Goal: Task Accomplishment & Management: Use online tool/utility

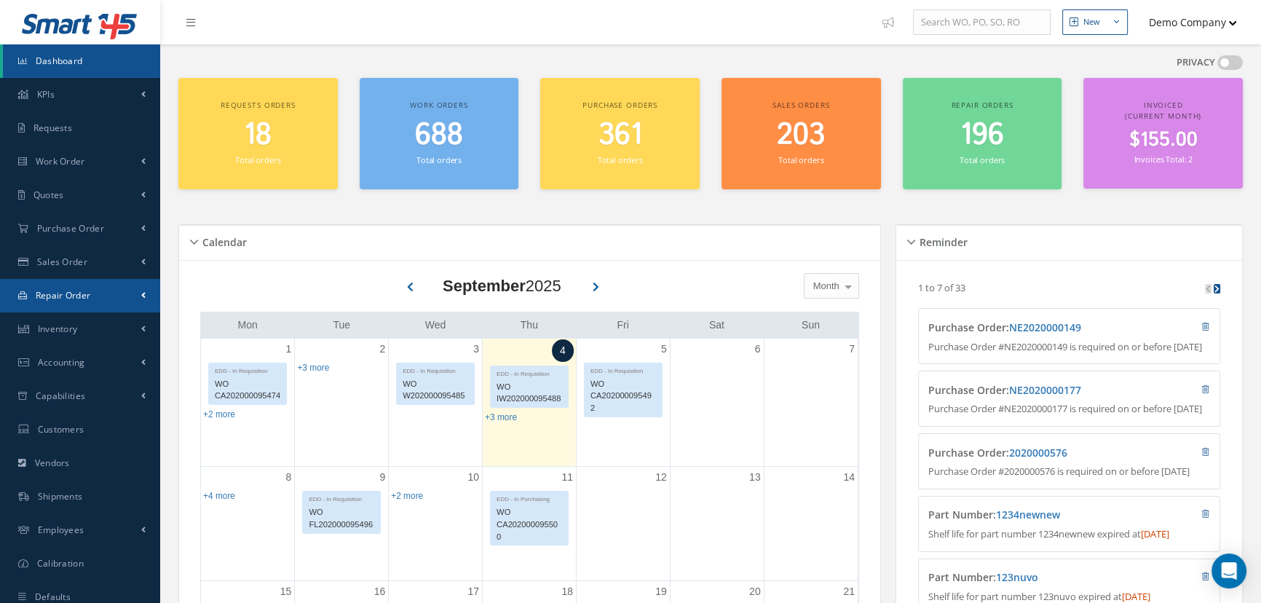
click at [92, 301] on link "Repair Order" at bounding box center [80, 295] width 160 height 33
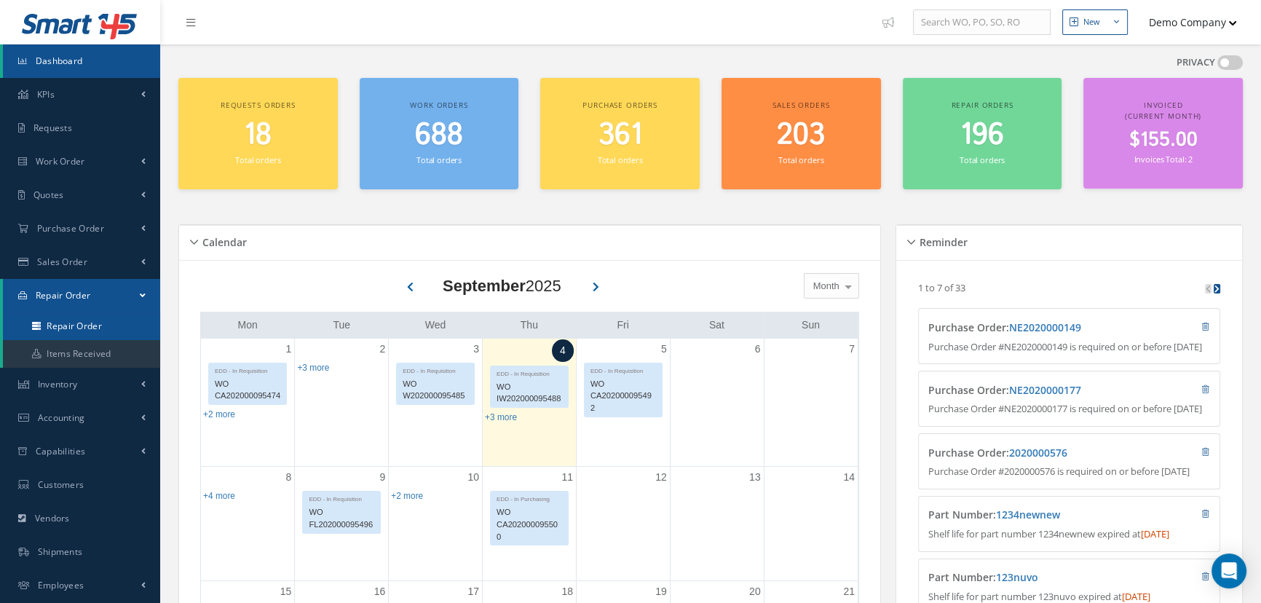
click at [95, 323] on link "Repair Order" at bounding box center [81, 326] width 157 height 28
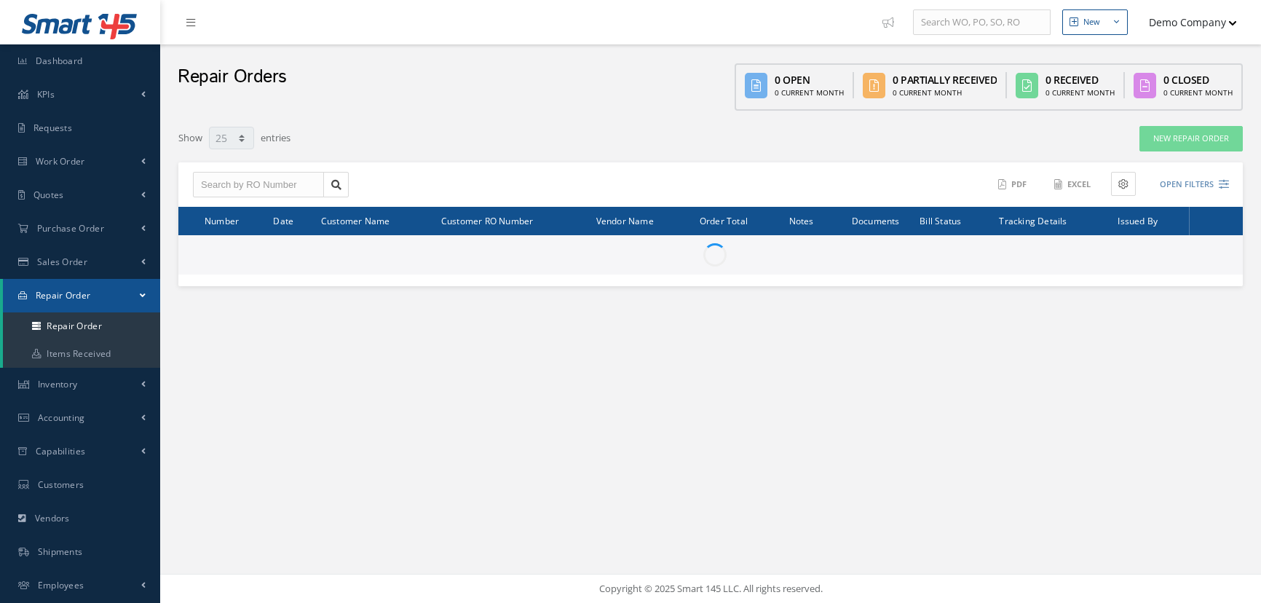
select select "25"
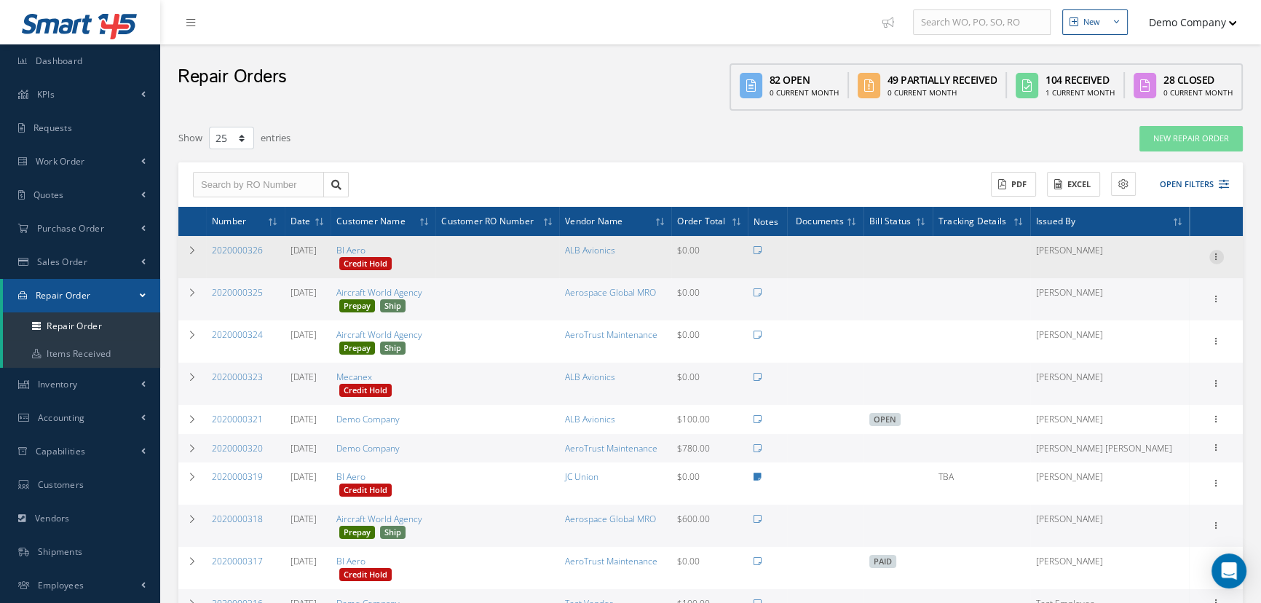
click at [1214, 256] on icon at bounding box center [1216, 256] width 15 height 12
click at [1122, 385] on link "Ship" at bounding box center [1149, 378] width 115 height 19
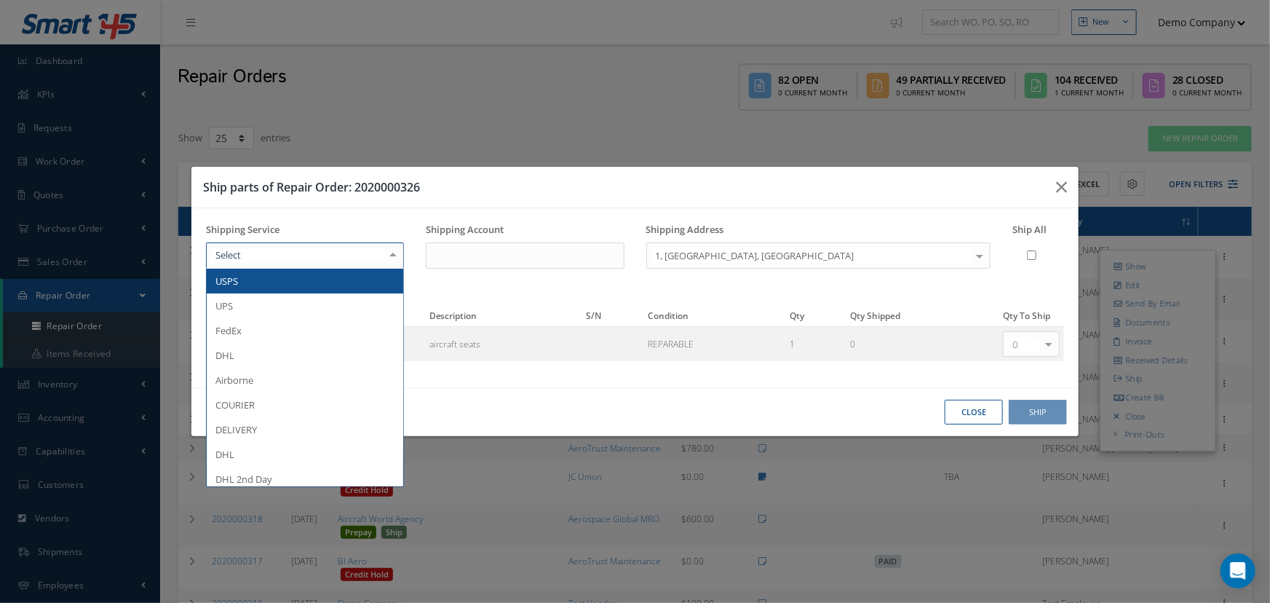
click at [300, 248] on div at bounding box center [305, 255] width 198 height 26
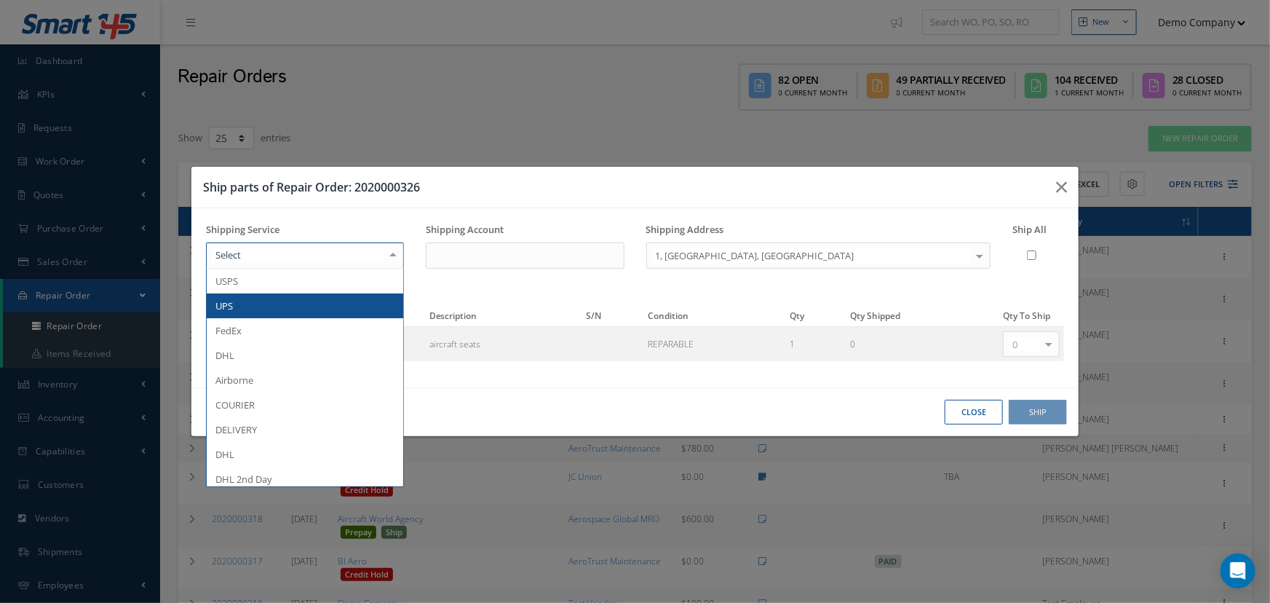
click at [301, 317] on span "UPS" at bounding box center [305, 305] width 197 height 25
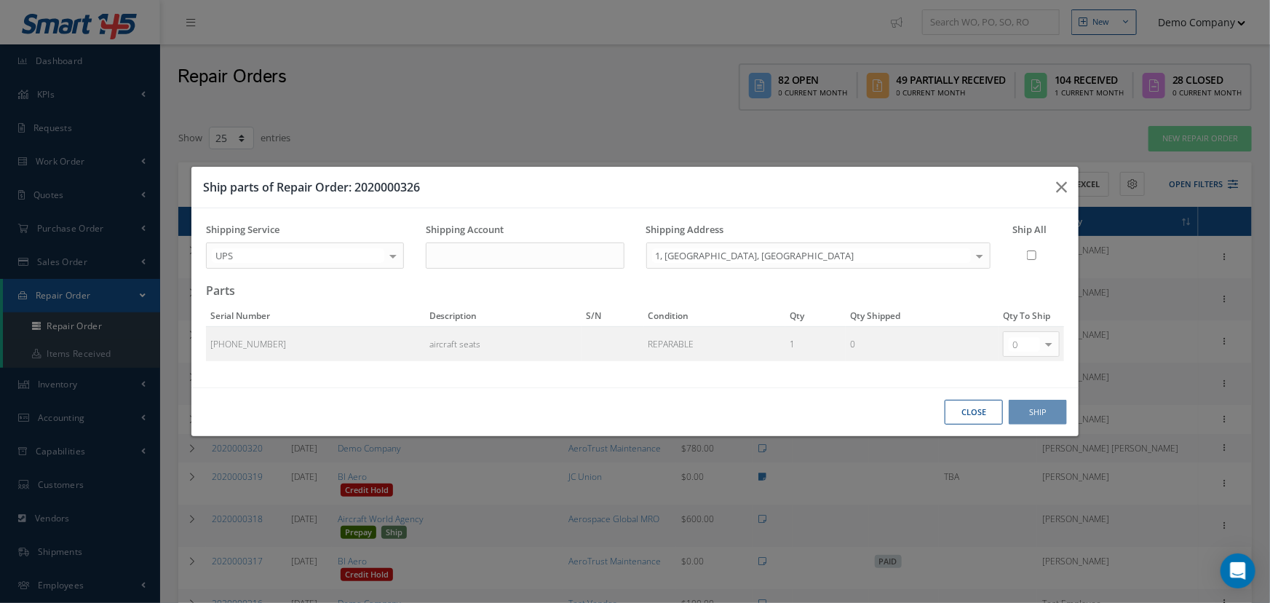
click at [1033, 252] on input "Ship All" at bounding box center [1031, 254] width 9 height 25
checkbox input "true"
click at [1032, 416] on button "Ship" at bounding box center [1038, 412] width 58 height 25
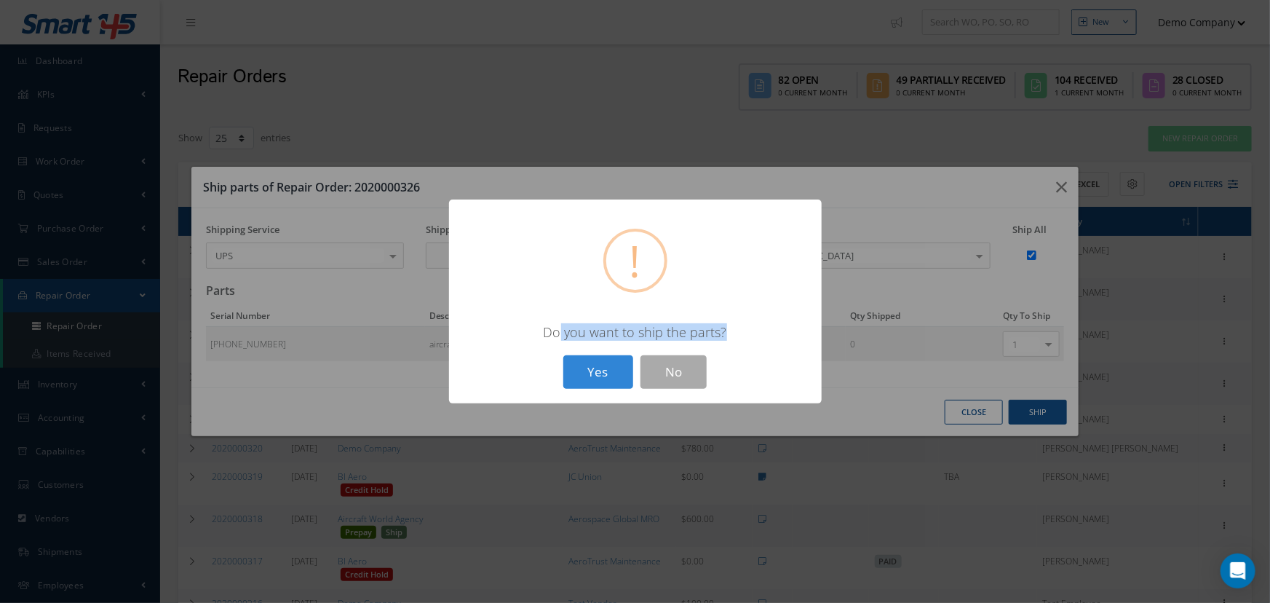
drag, startPoint x: 563, startPoint y: 332, endPoint x: 739, endPoint y: 332, distance: 176.2
click at [739, 332] on div "Do you want to ship the parts?" at bounding box center [636, 331] width 344 height 17
click at [587, 333] on div "Do you want to ship the parts?" at bounding box center [636, 331] width 344 height 17
click at [595, 365] on button "Yes" at bounding box center [598, 372] width 70 height 34
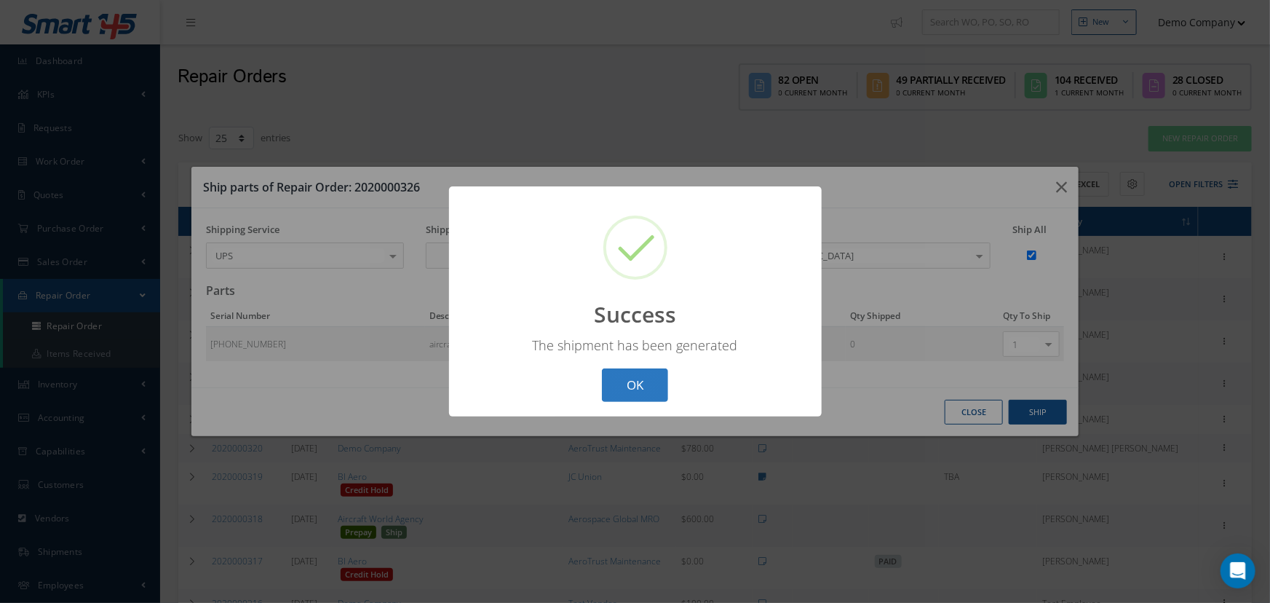
click at [650, 379] on button "OK" at bounding box center [635, 385] width 66 height 34
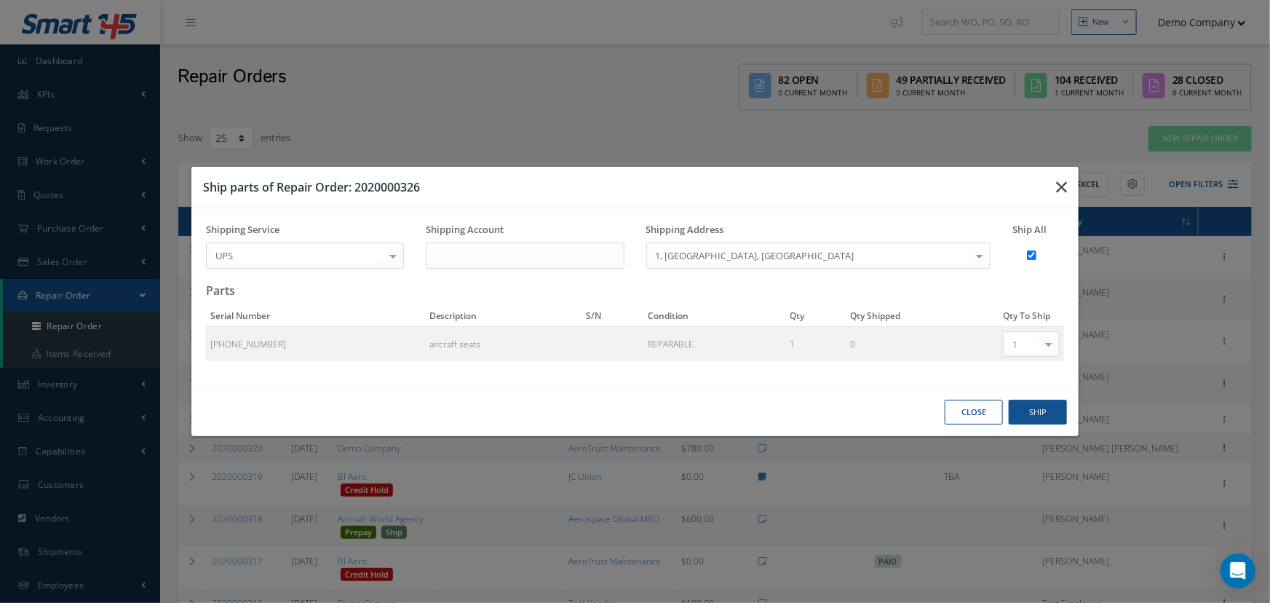
click at [1062, 186] on icon "button" at bounding box center [1061, 186] width 11 height 17
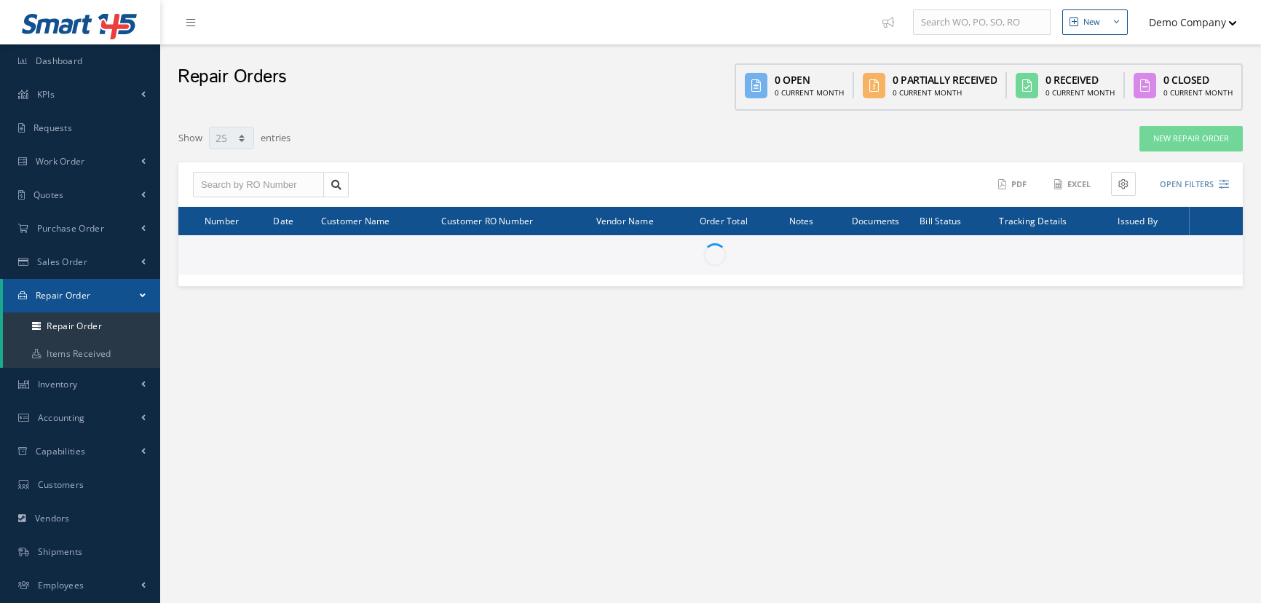
select select "25"
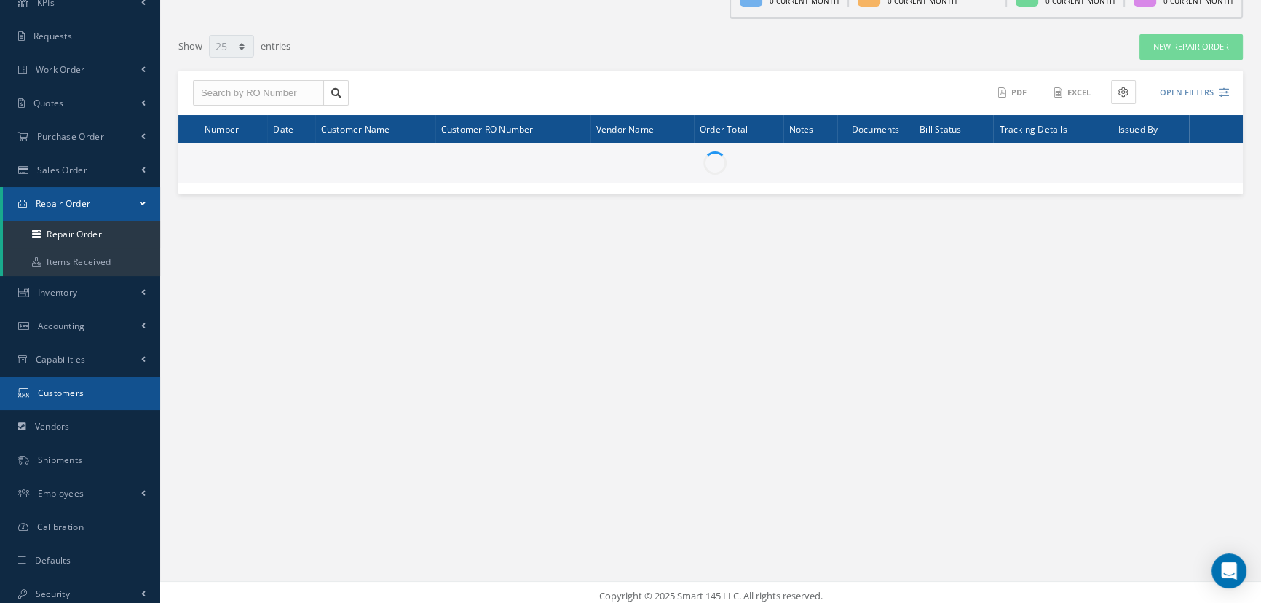
scroll to position [99, 0]
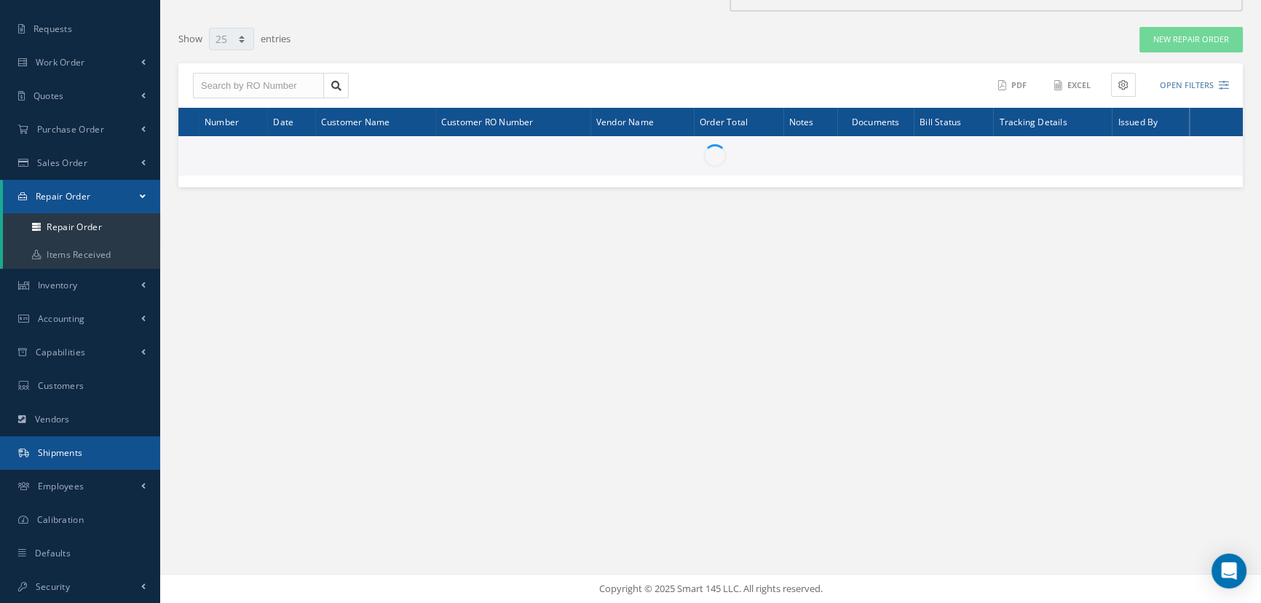
click at [114, 456] on link "Shipments" at bounding box center [80, 452] width 160 height 33
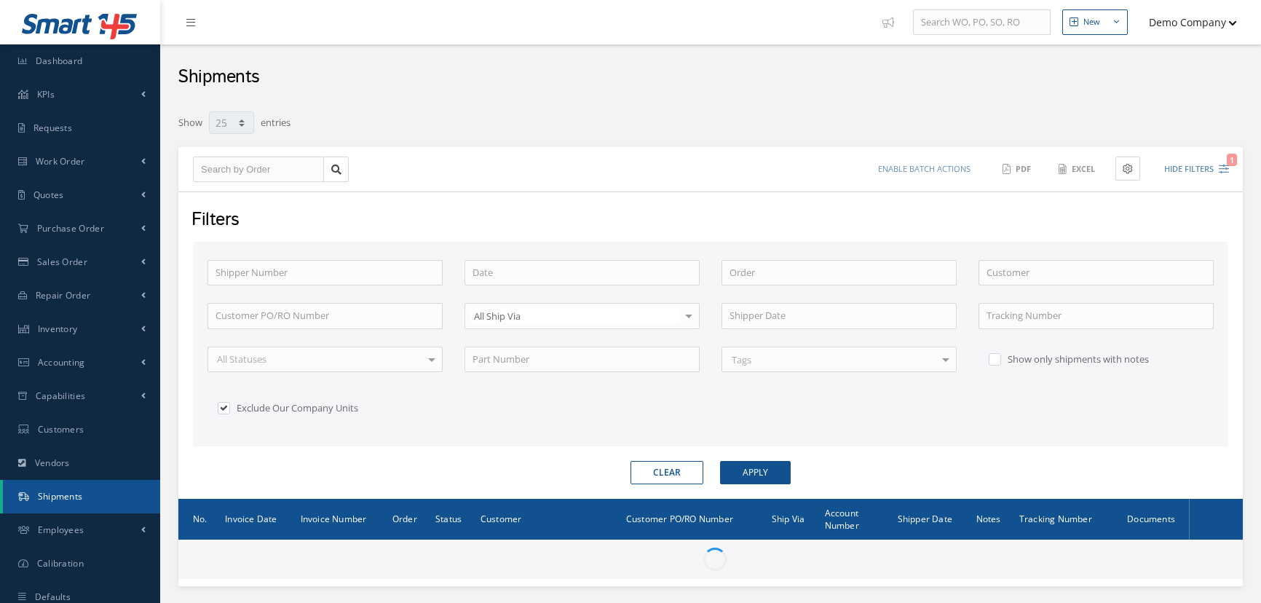
select select "25"
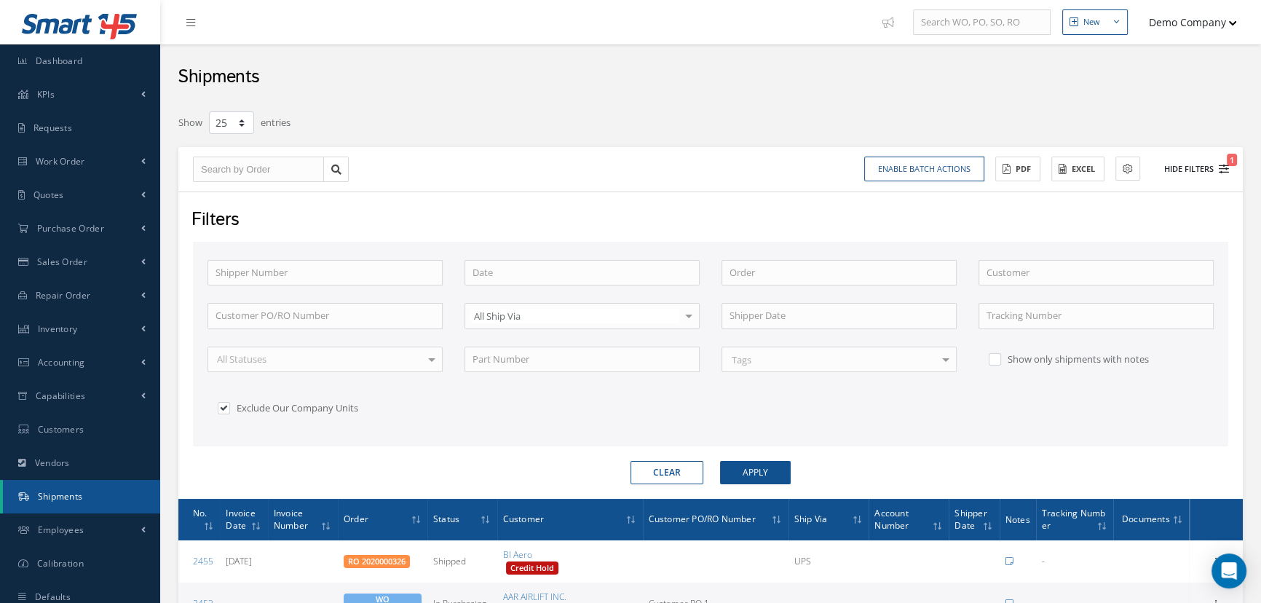
click at [1206, 169] on button "Hide Filters 1" at bounding box center [1190, 169] width 78 height 24
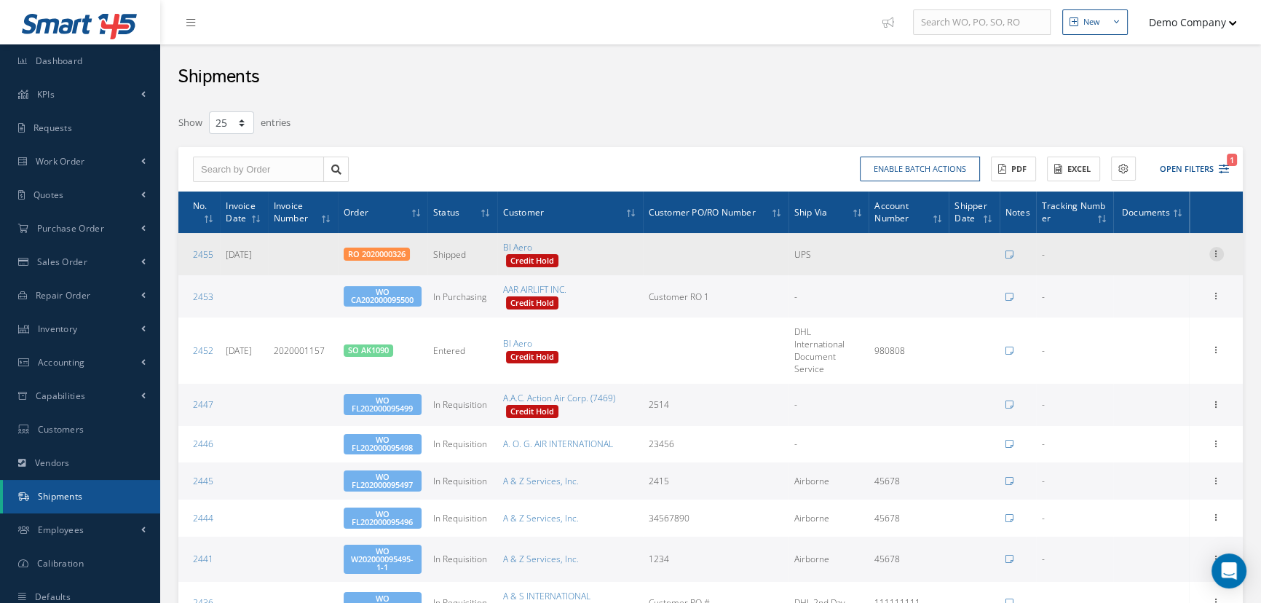
click at [1216, 254] on icon at bounding box center [1216, 253] width 15 height 12
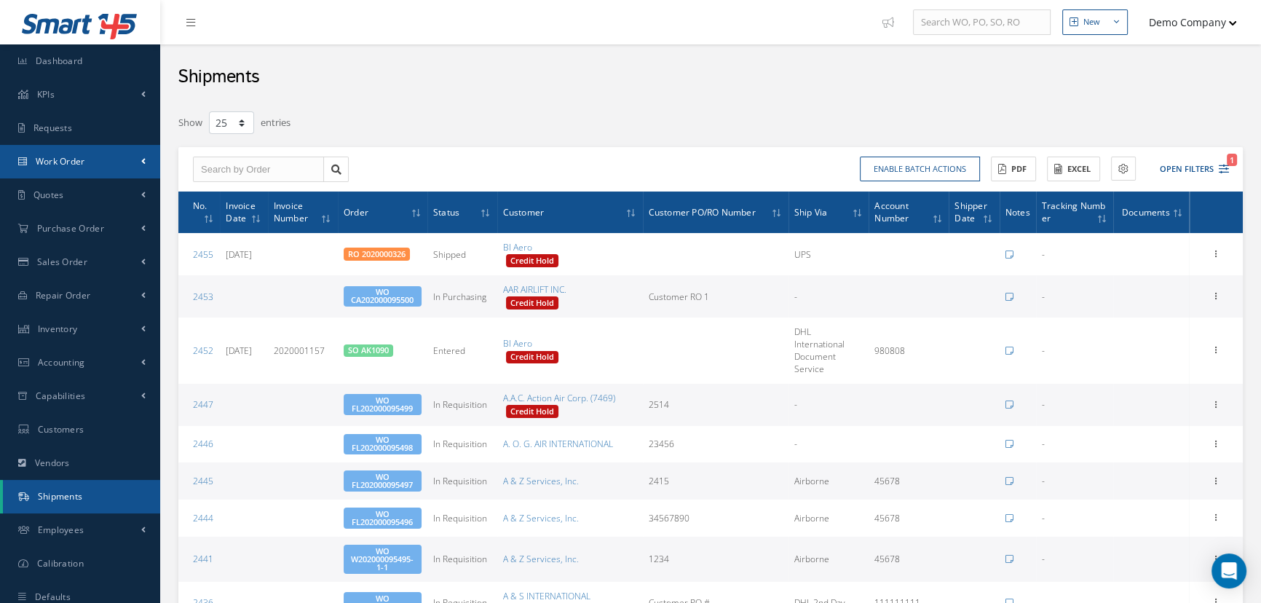
click at [98, 173] on link "Work Order" at bounding box center [80, 161] width 160 height 33
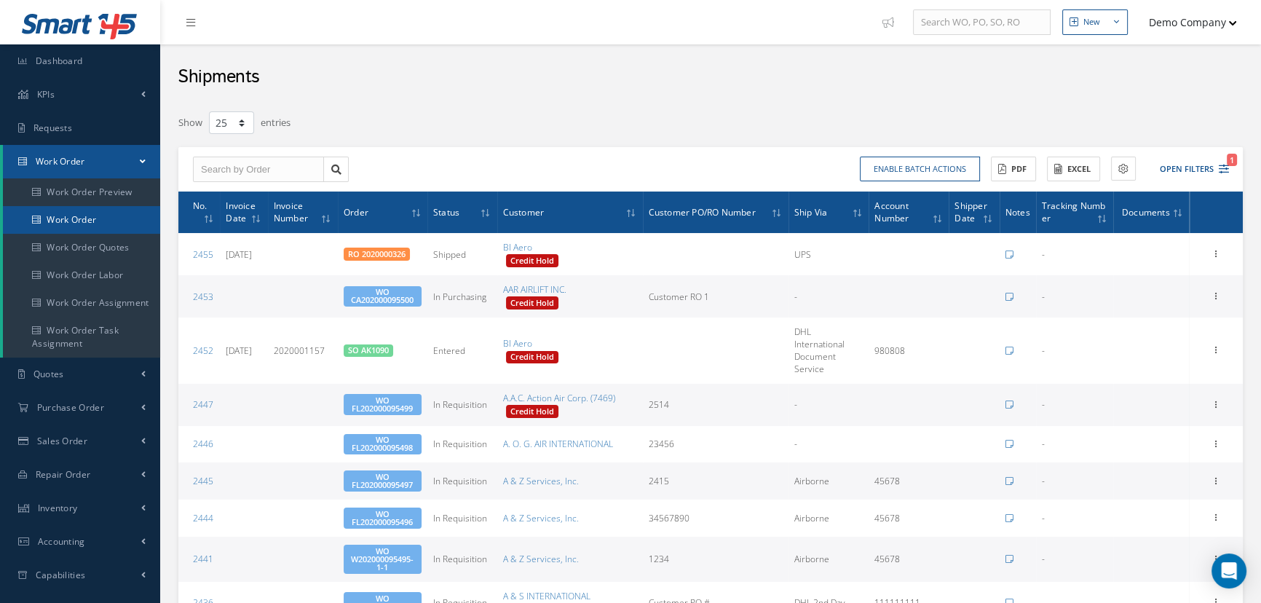
click at [104, 218] on link "Work Order" at bounding box center [81, 220] width 157 height 28
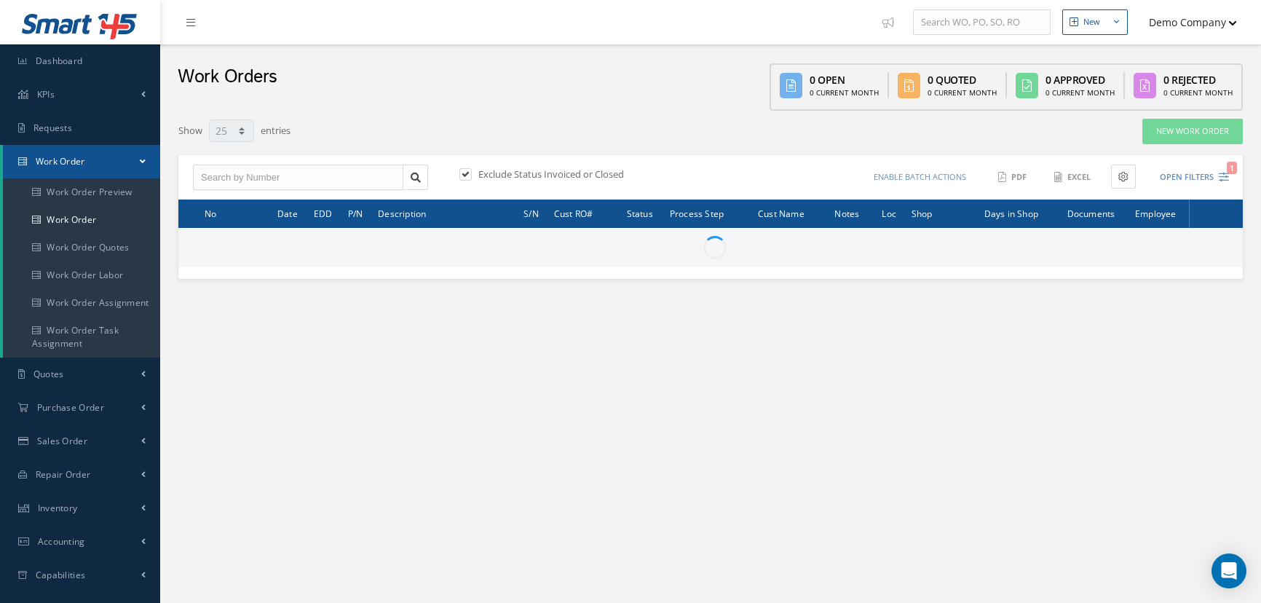
select select "25"
type input "All Work Request"
type input "All Work Performed"
type input "All Status"
type input "WO Part Status"
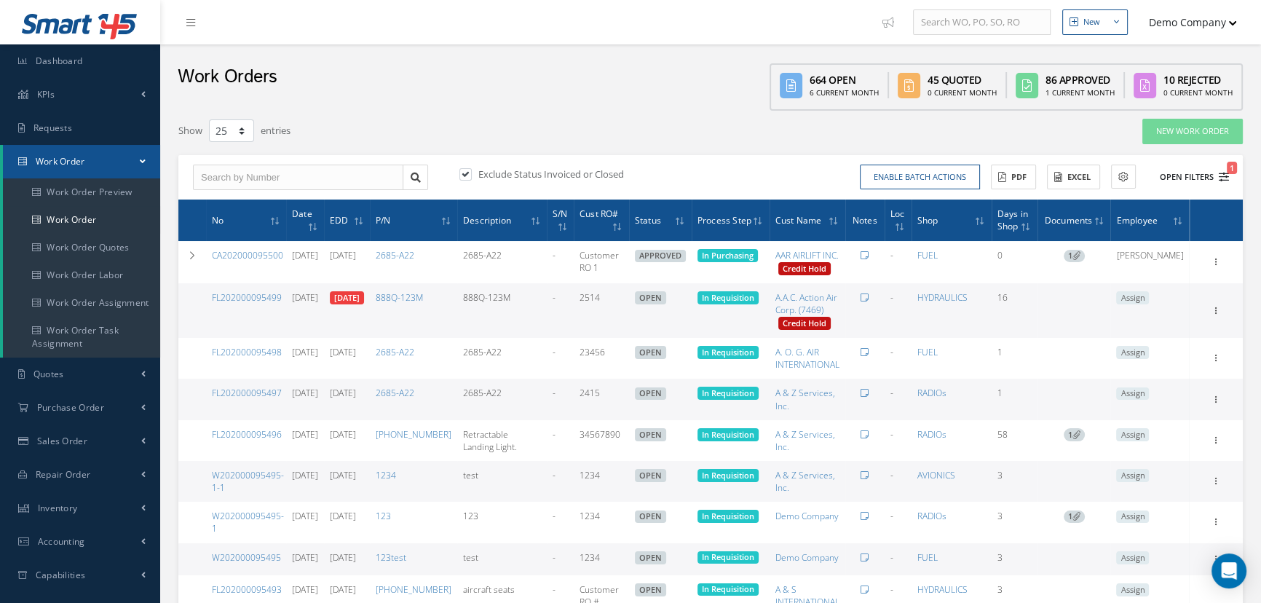
click at [1219, 172] on icon "1" at bounding box center [1224, 177] width 10 height 10
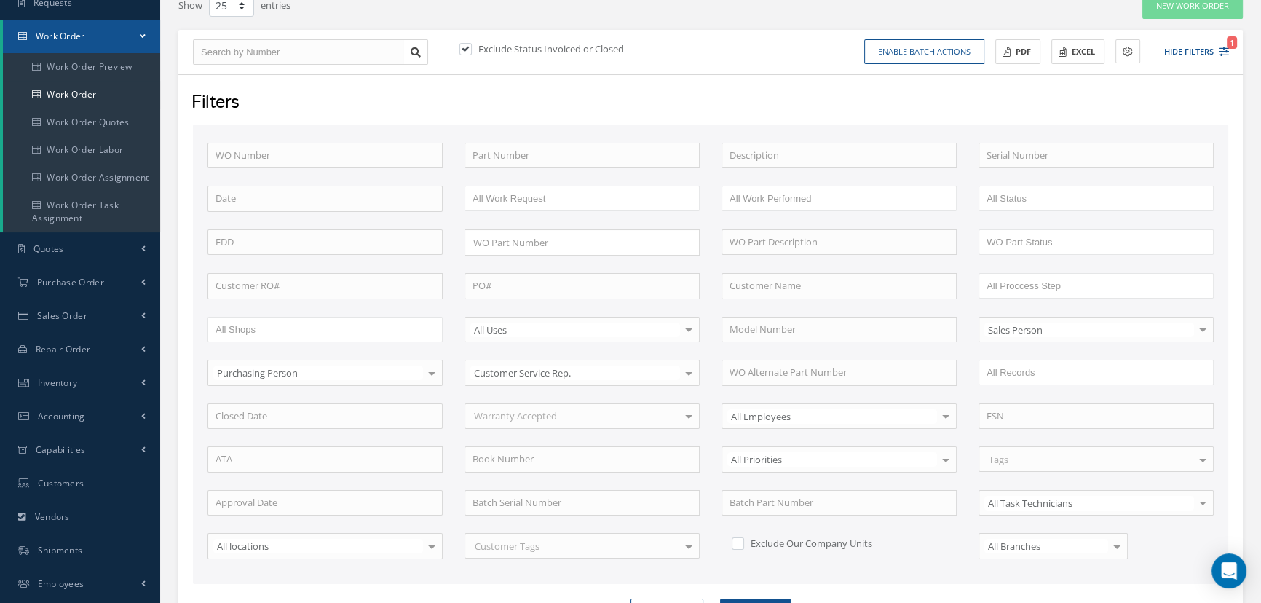
scroll to position [198, 0]
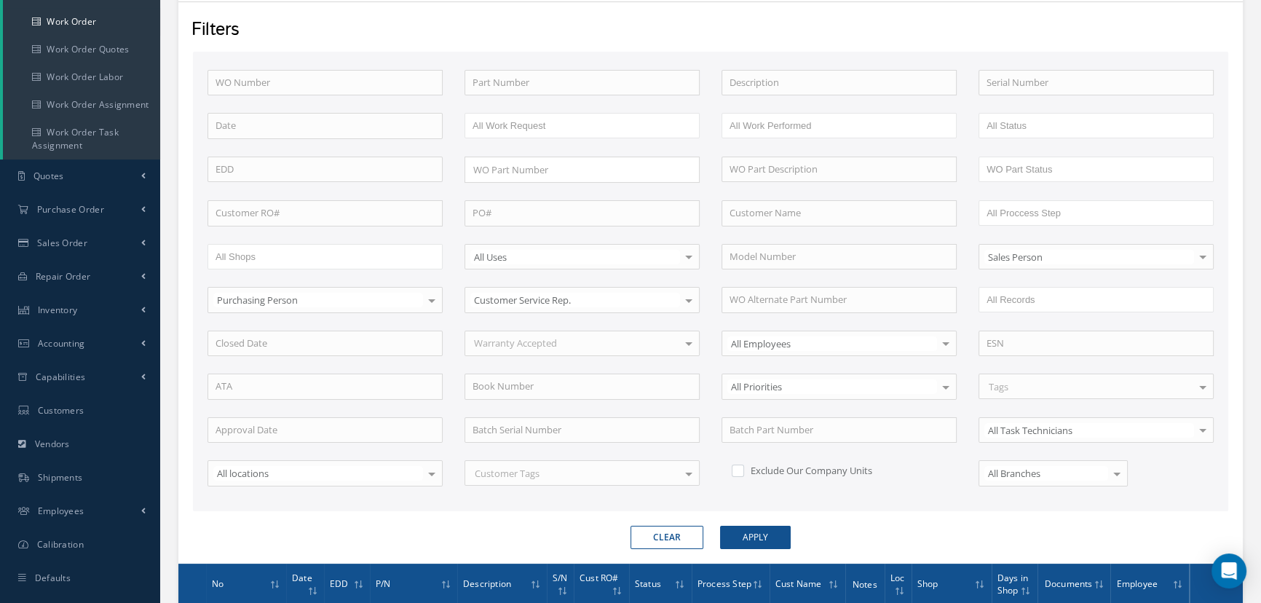
click at [999, 167] on input "WO Part Status" at bounding box center [1028, 169] width 84 height 18
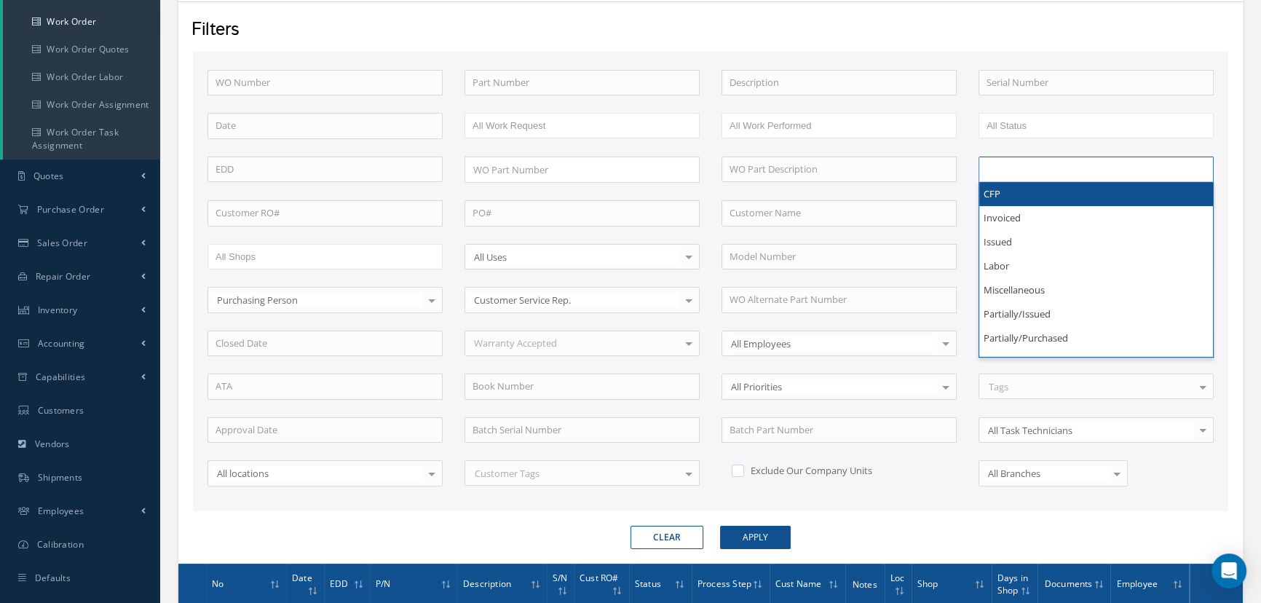
click at [973, 151] on div "WO Number Part Number Description Serial Number BALANCE BENCH CHECK BER CADMIUM…" at bounding box center [711, 287] width 1028 height 434
type input "WO Part Status"
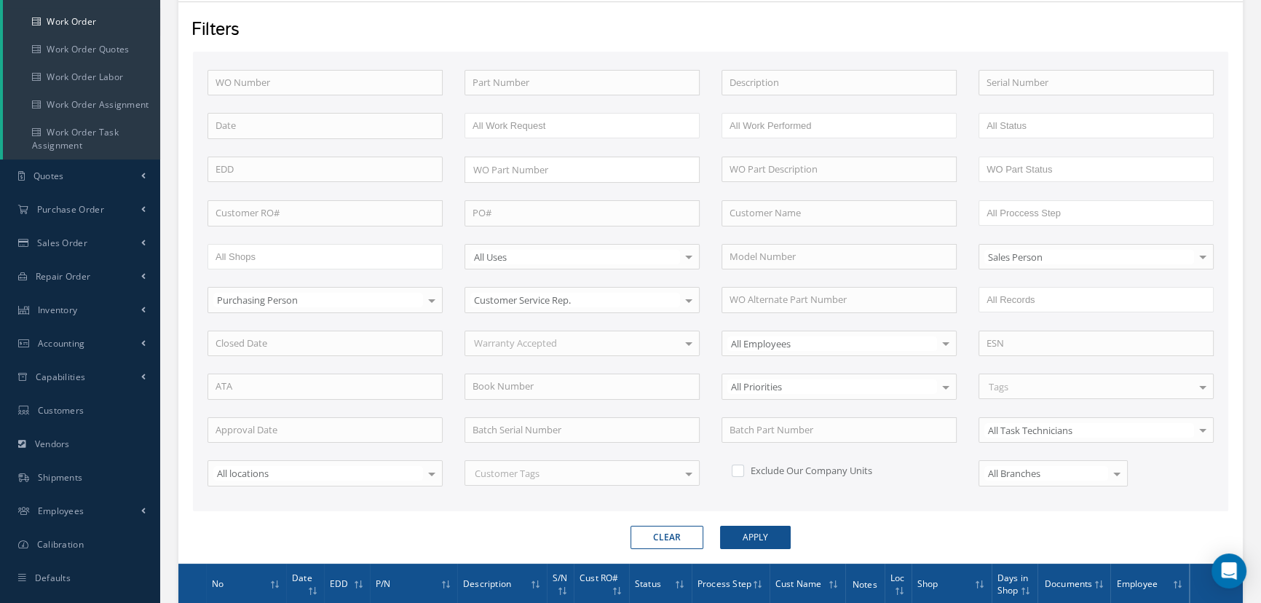
click at [542, 265] on div "All Uses" at bounding box center [581, 257] width 235 height 26
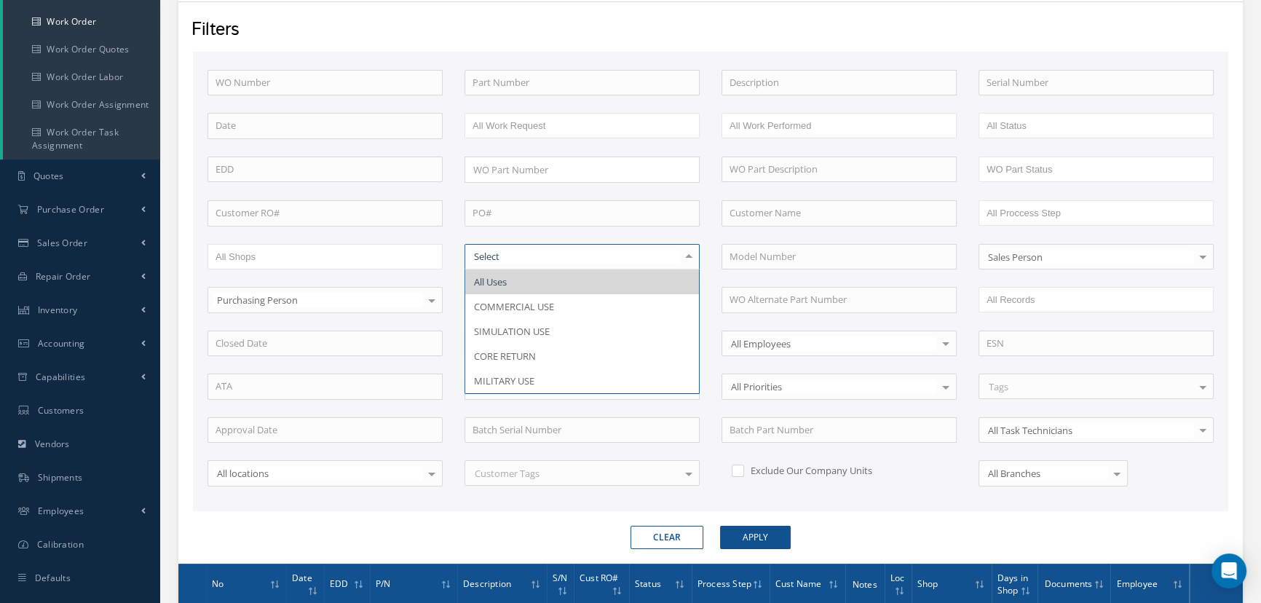
click at [688, 255] on div at bounding box center [688, 257] width 20 height 24
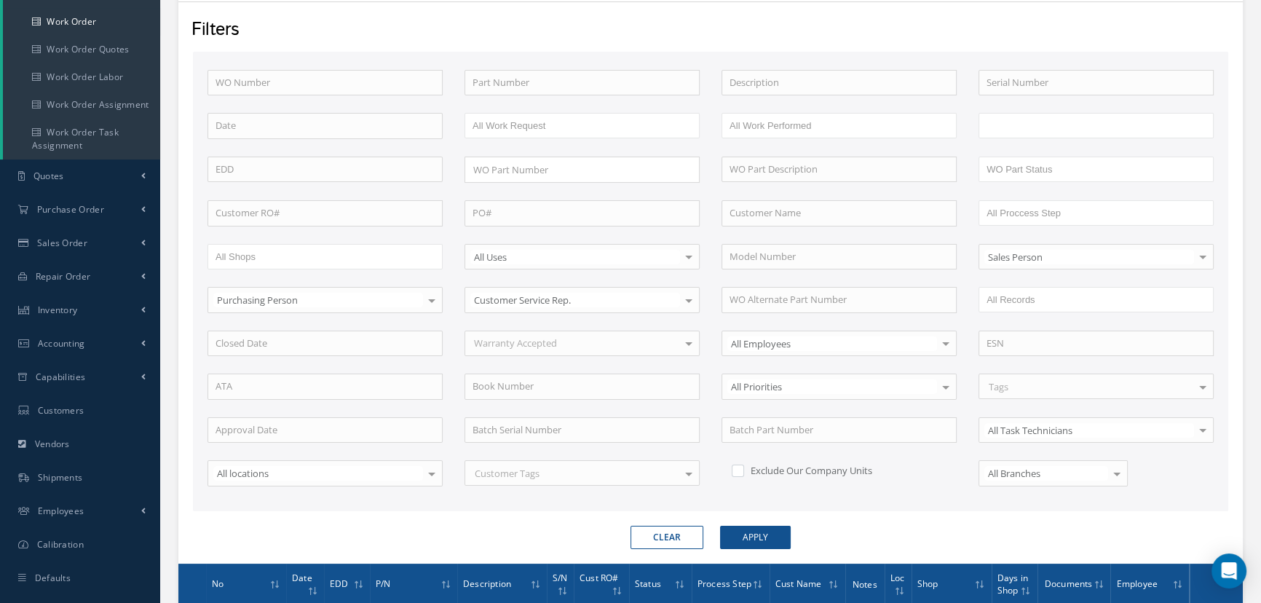
click at [1048, 117] on li at bounding box center [1015, 126] width 68 height 20
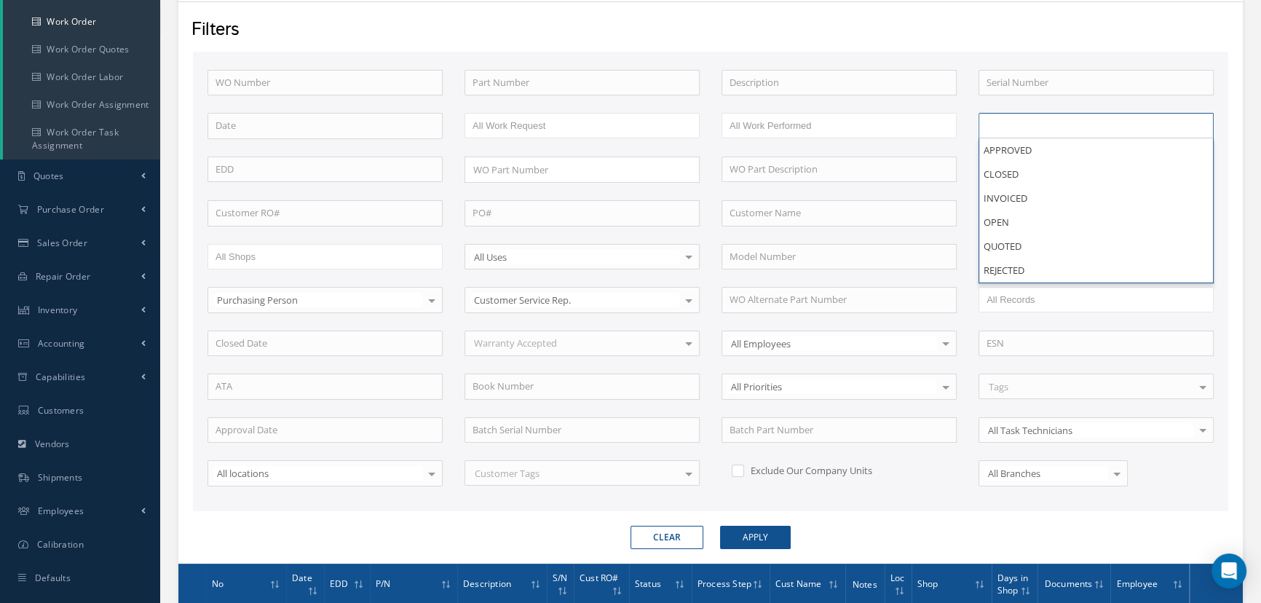
click at [1179, 43] on div "Filters WO Number Part Number Description Serial Number BALANCE BENCH CHECK BER…" at bounding box center [710, 282] width 1064 height 562
type input "All Status"
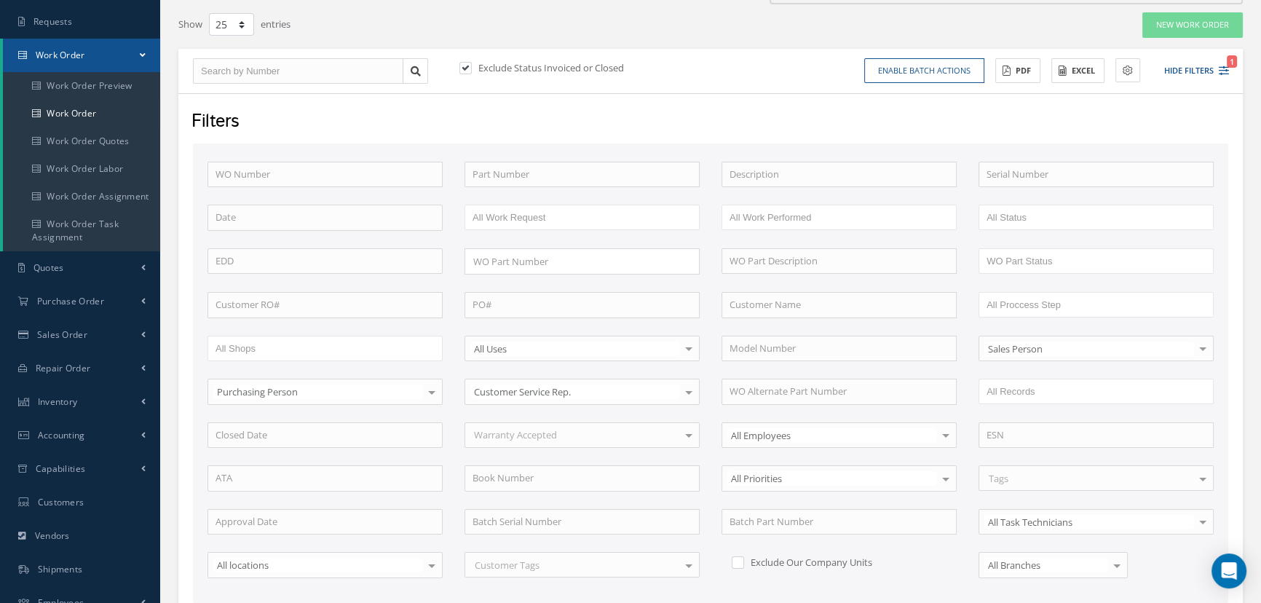
scroll to position [0, 0]
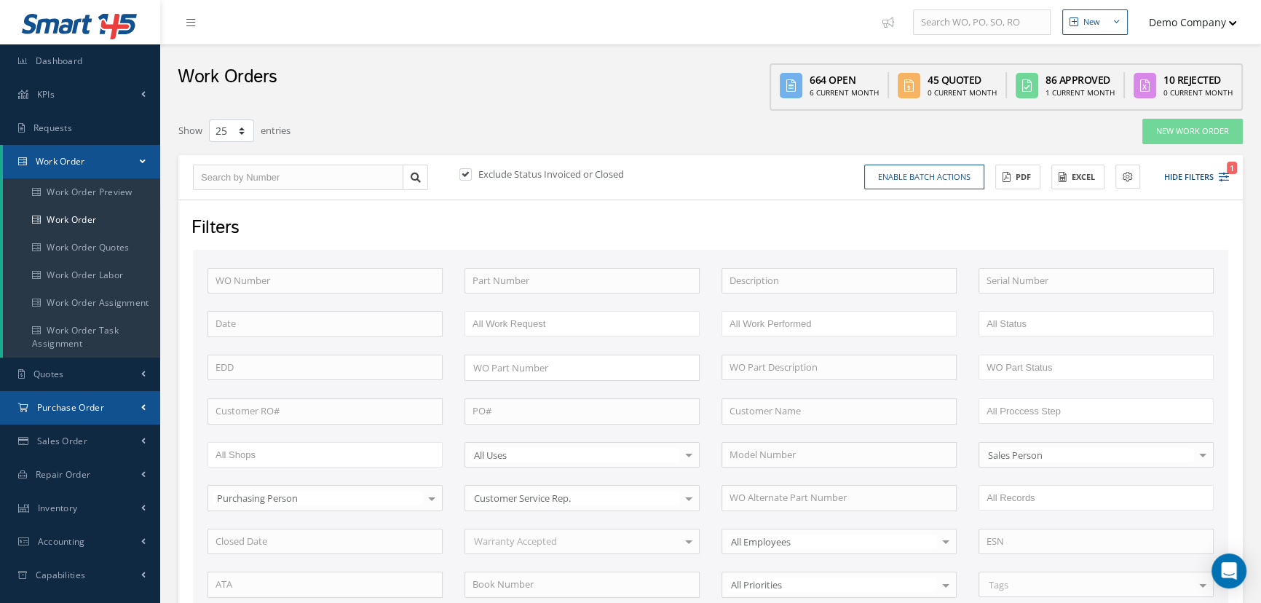
click at [106, 401] on link "Purchase Order" at bounding box center [80, 407] width 160 height 33
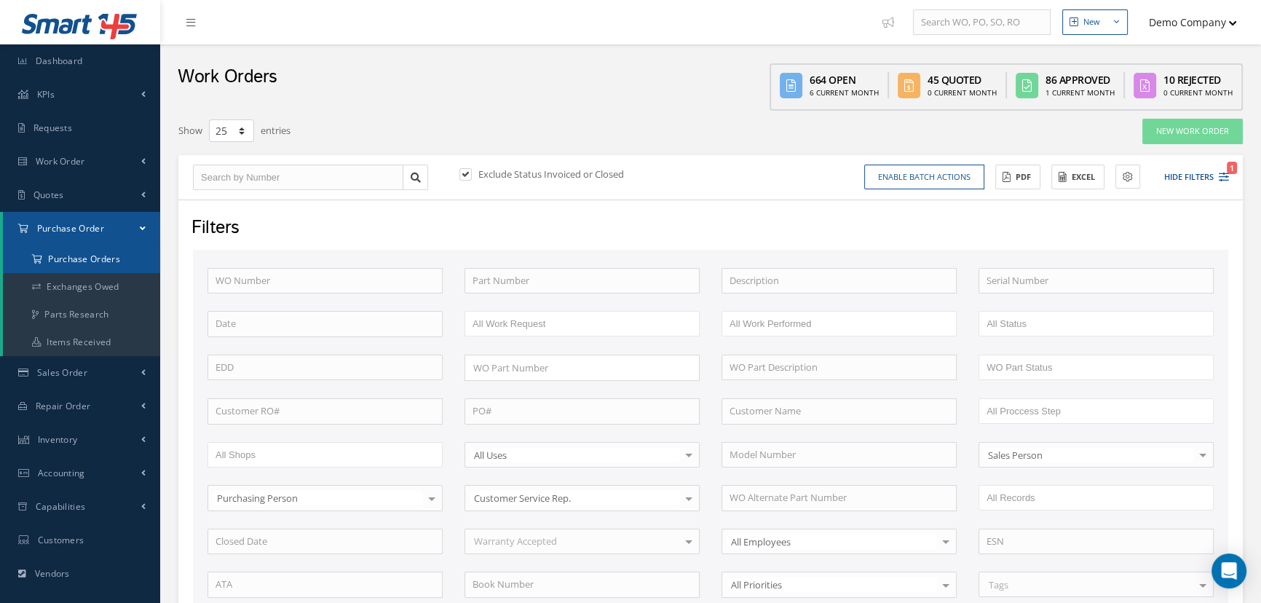
click at [114, 253] on a=1&status_id=2&status_id=3&status_id=5&collapsedFilters"] "Purchase Orders" at bounding box center [81, 259] width 157 height 28
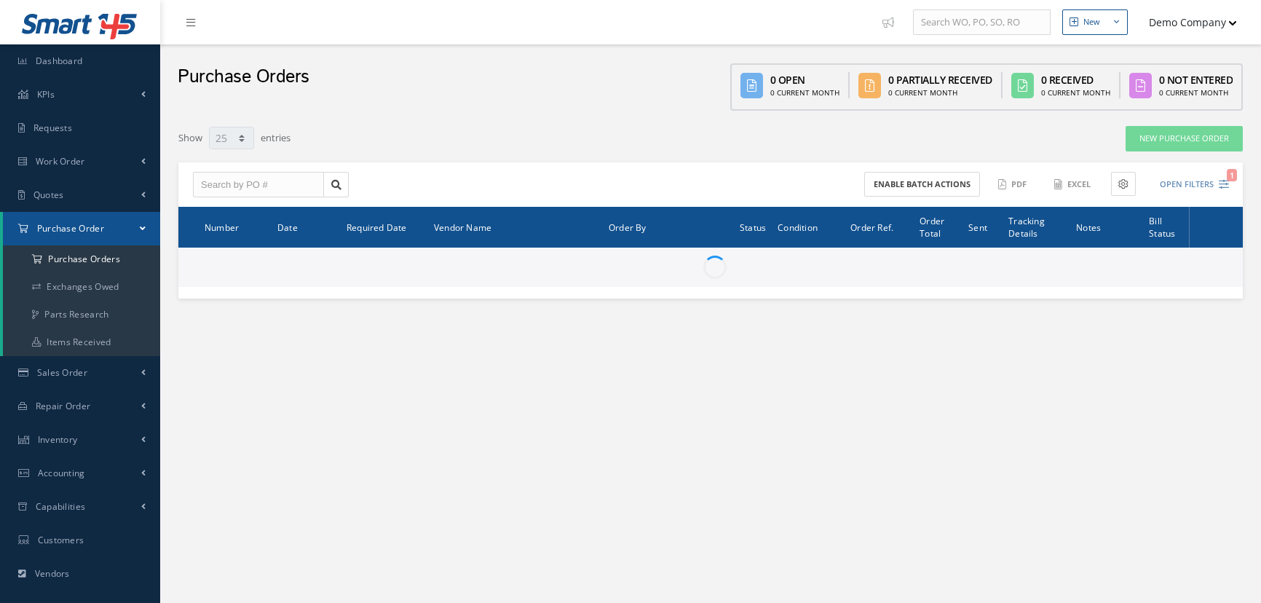
select select "25"
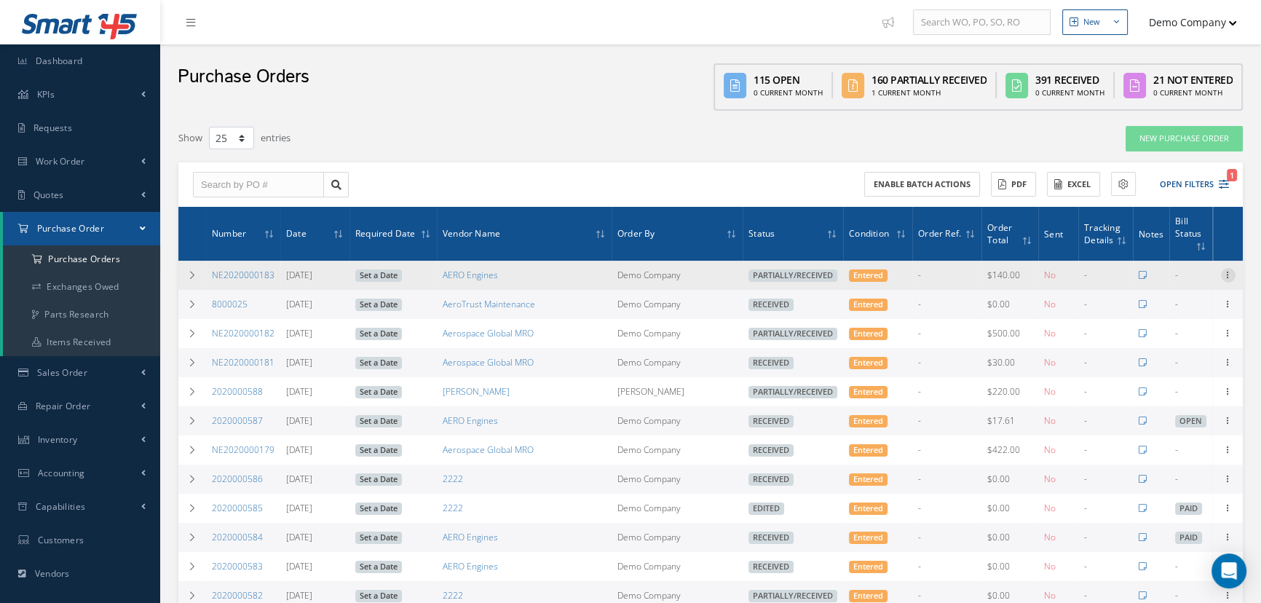
click at [1224, 271] on icon at bounding box center [1228, 274] width 15 height 12
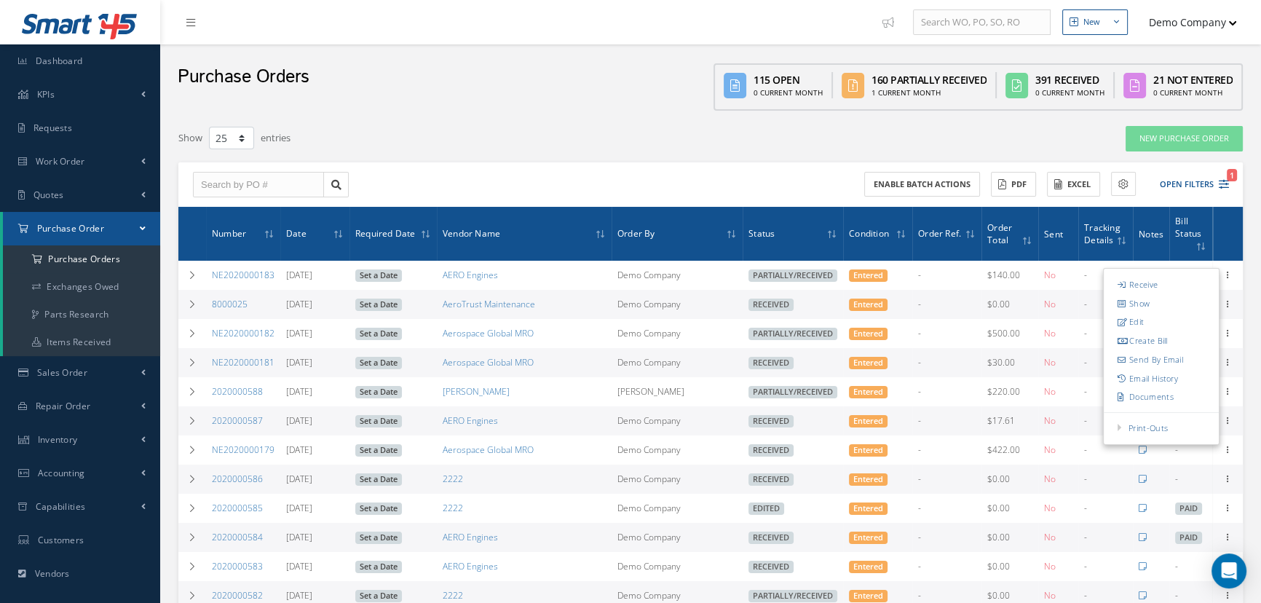
click at [401, 118] on div "Show 10 25 50 100 entries New Purchase Order Enable batch actions ACTIONS Recei…" at bounding box center [710, 609] width 1079 height 982
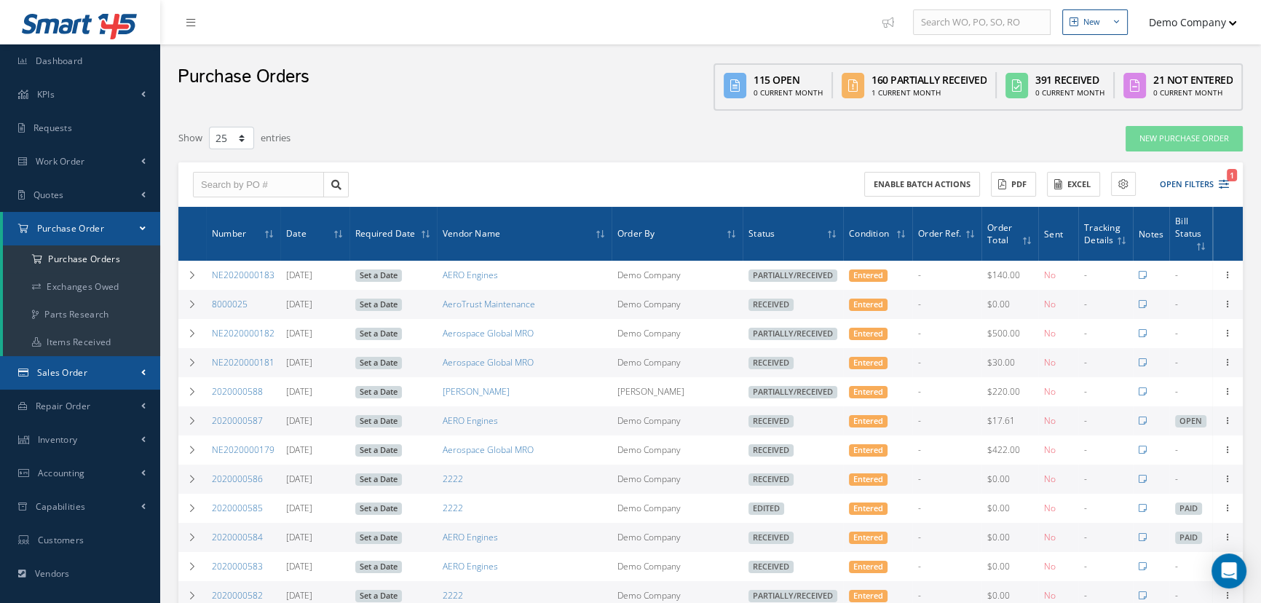
click at [112, 376] on link "Sales Order" at bounding box center [80, 372] width 160 height 33
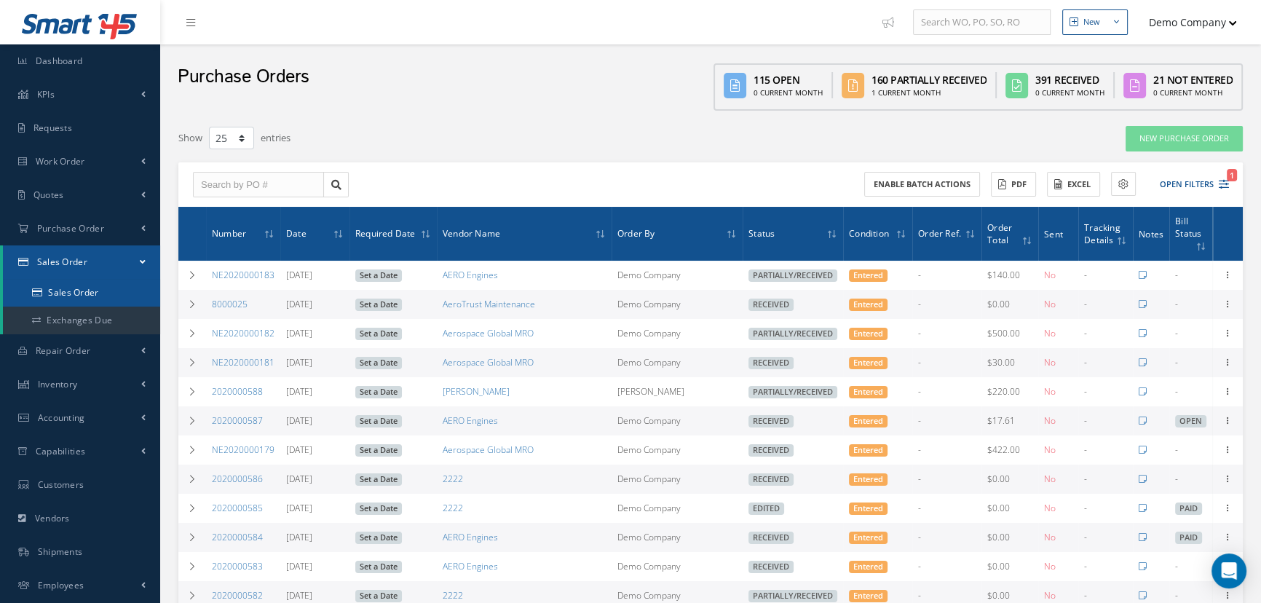
click at [121, 296] on link "Sales Order" at bounding box center [81, 293] width 157 height 28
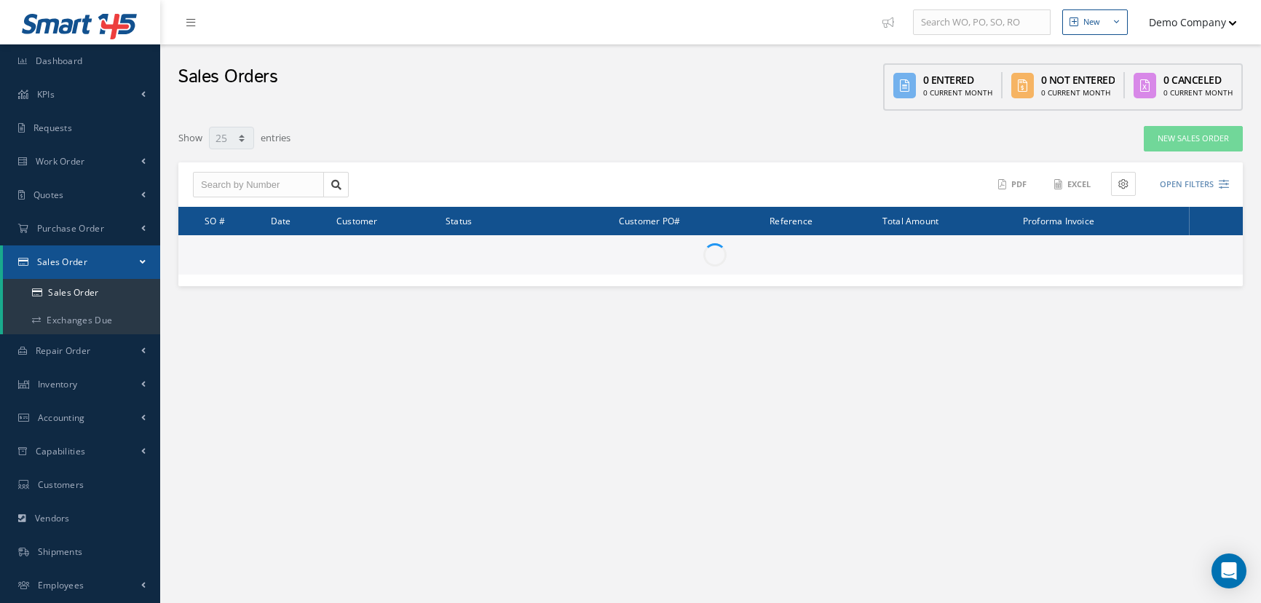
select select "25"
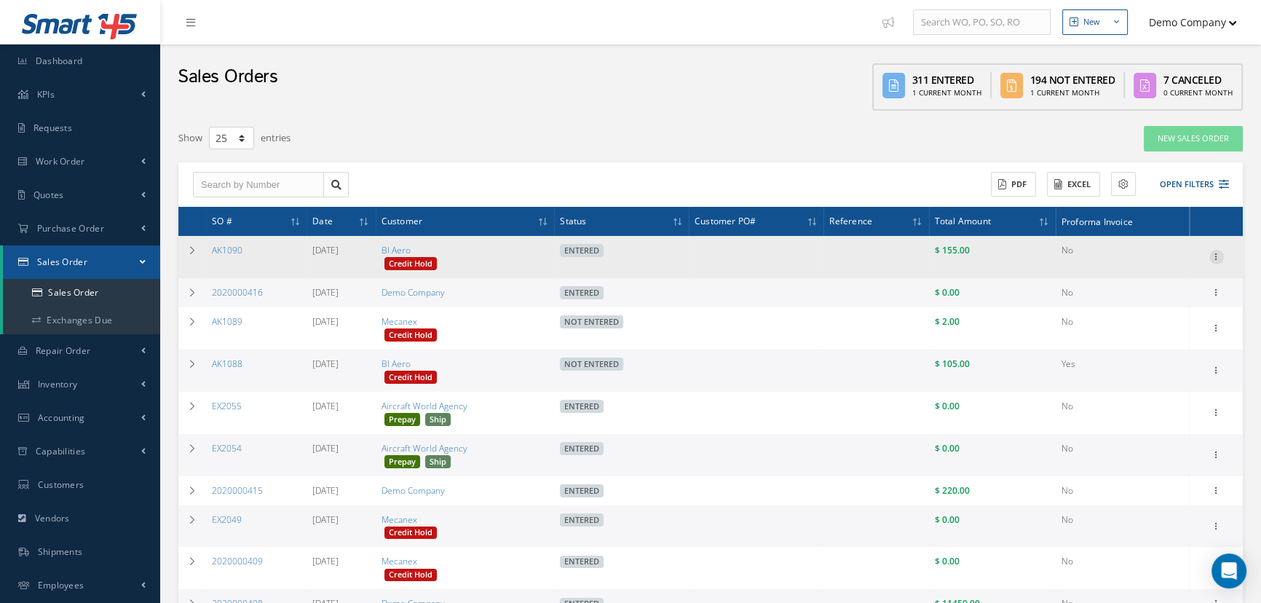
click at [1209, 261] on icon at bounding box center [1216, 256] width 15 height 12
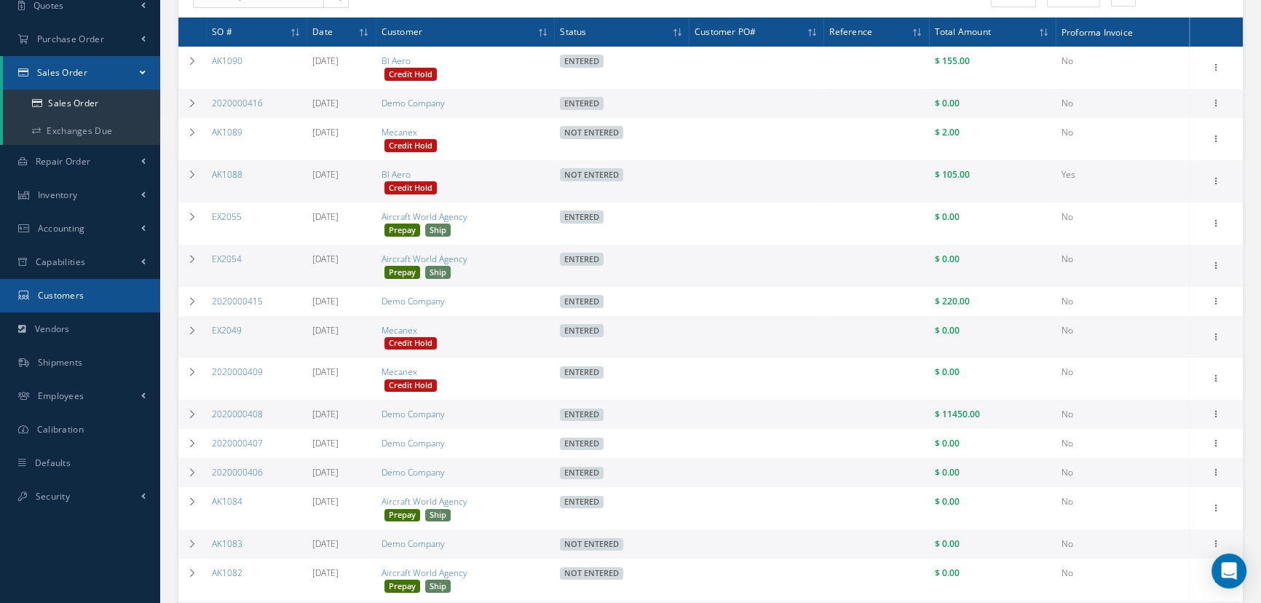
scroll to position [198, 0]
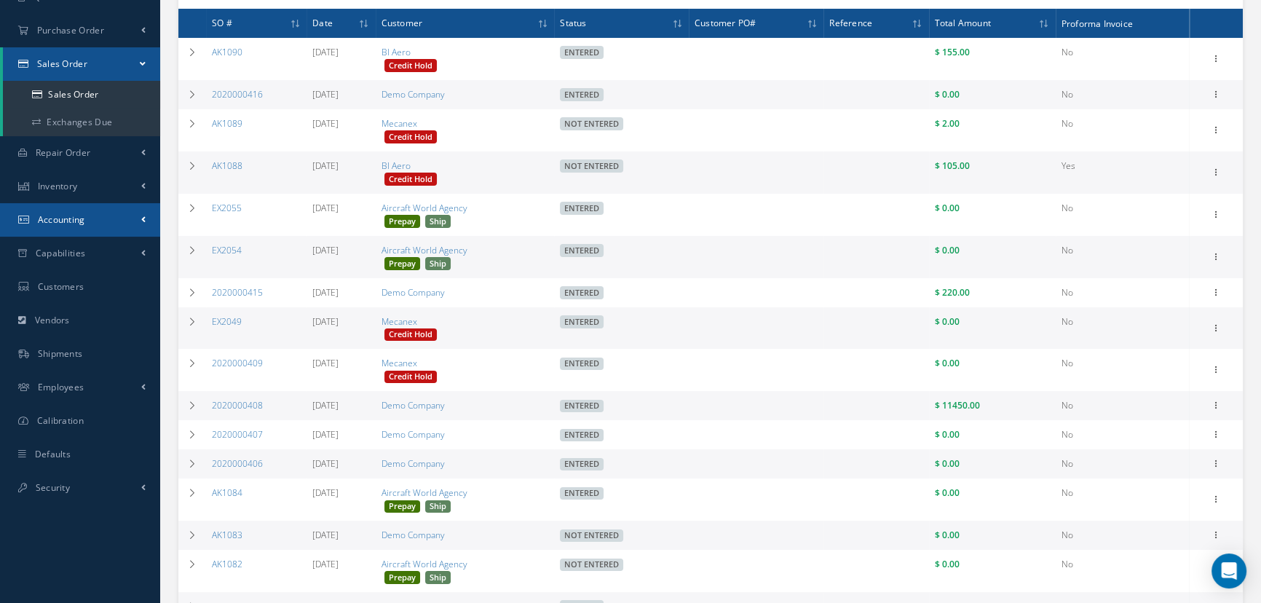
click at [122, 211] on link "Accounting" at bounding box center [80, 219] width 160 height 33
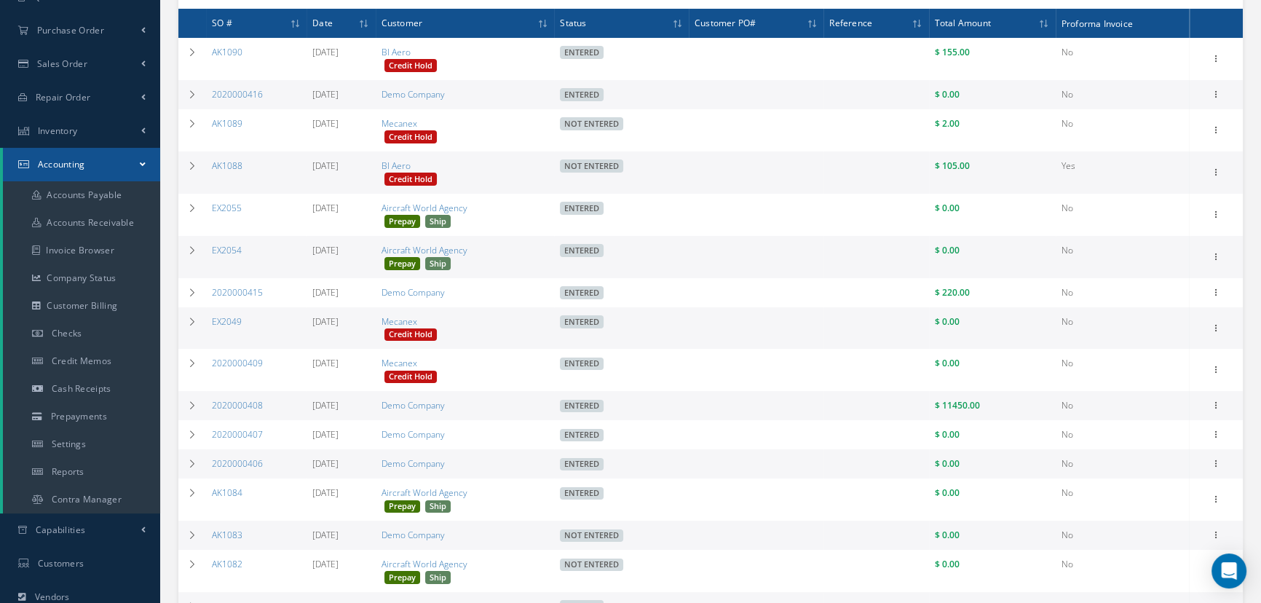
click at [119, 167] on link "Accounting" at bounding box center [81, 164] width 157 height 33
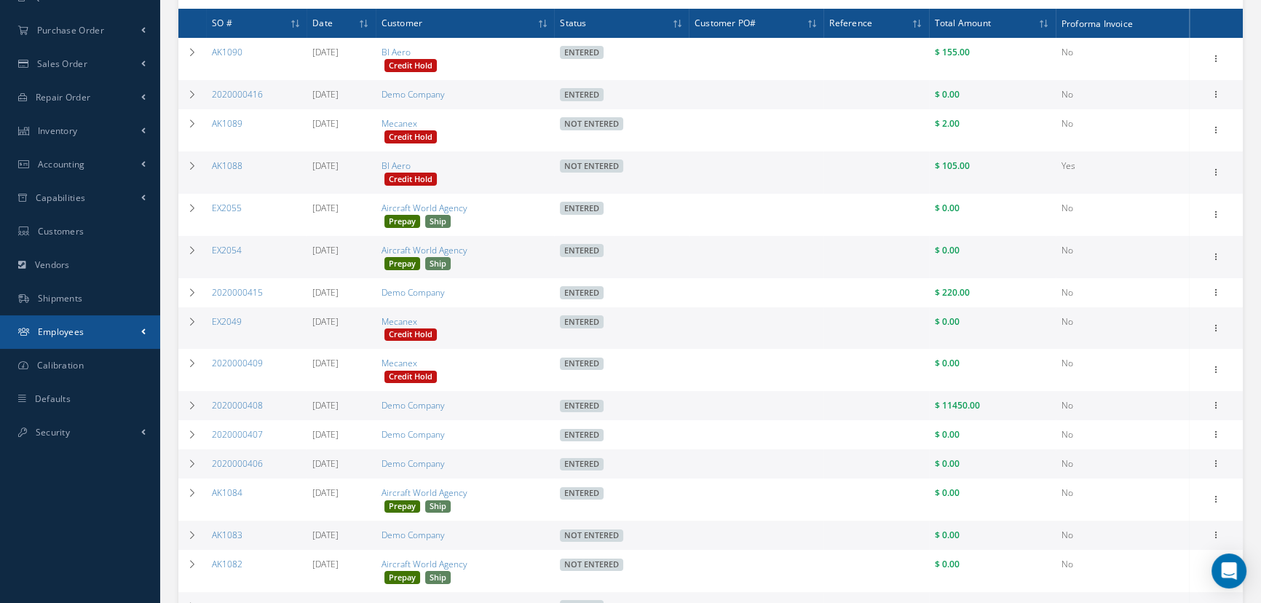
click at [106, 325] on link "Employees" at bounding box center [80, 331] width 160 height 33
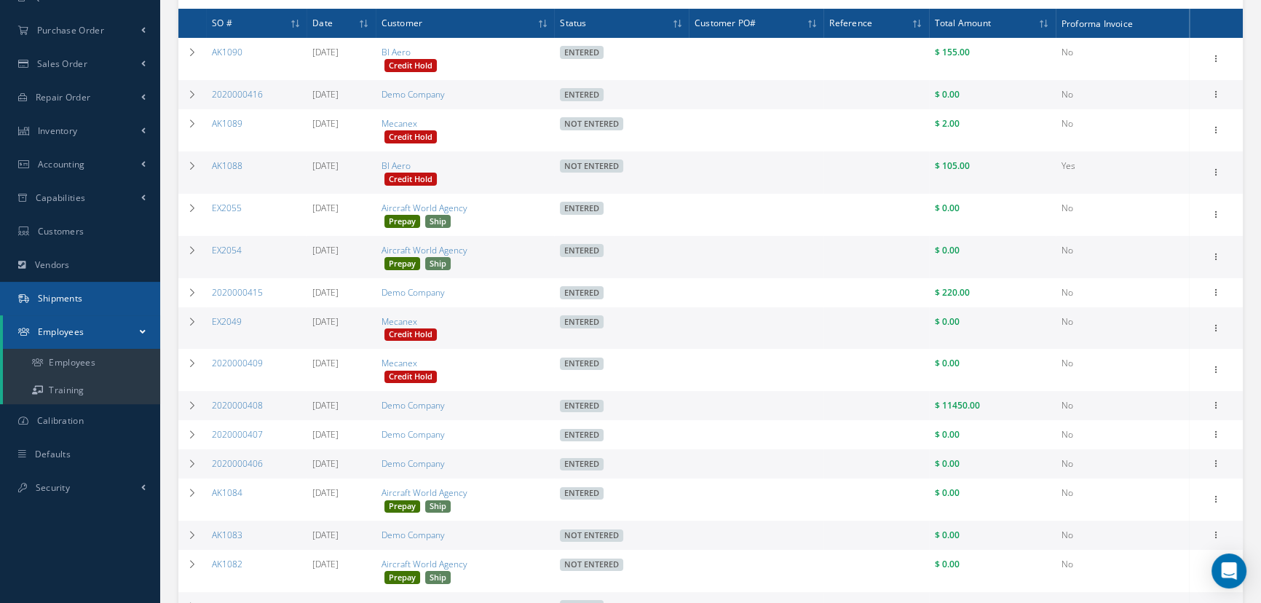
click at [106, 282] on link "Shipments" at bounding box center [80, 298] width 160 height 33
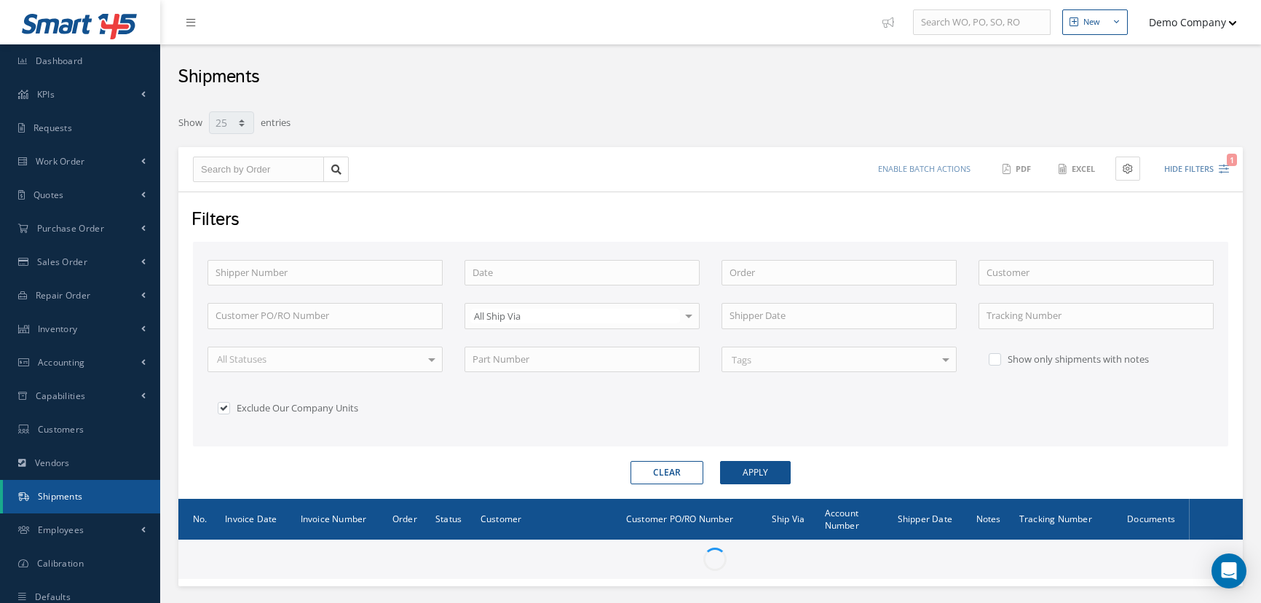
select select "25"
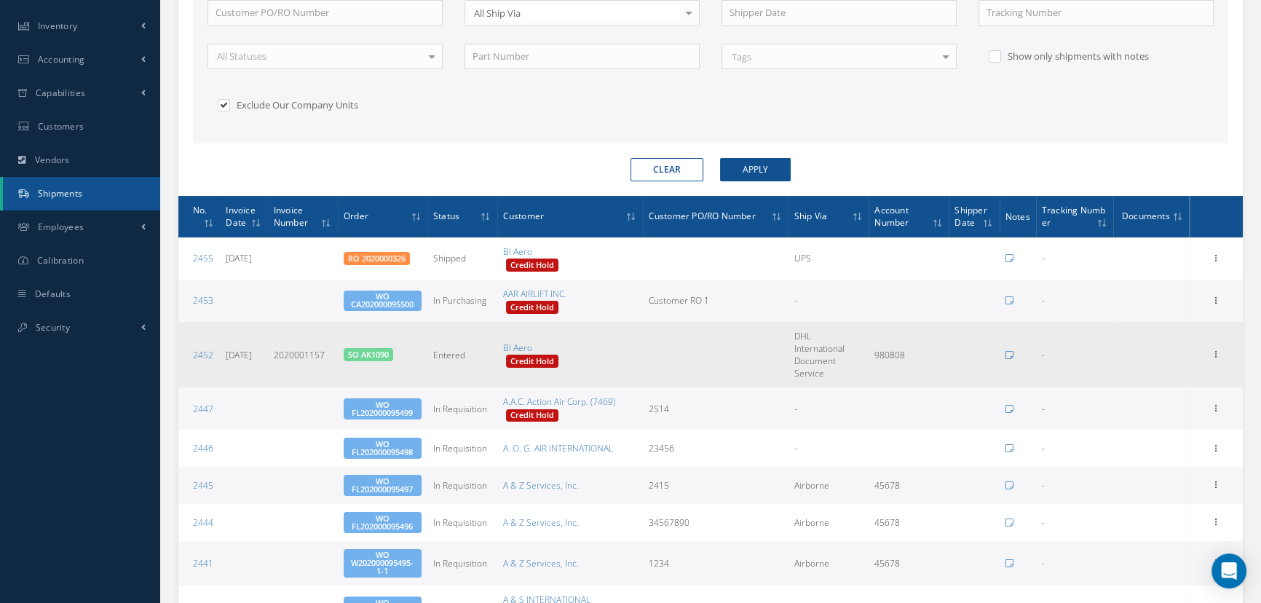
scroll to position [331, 0]
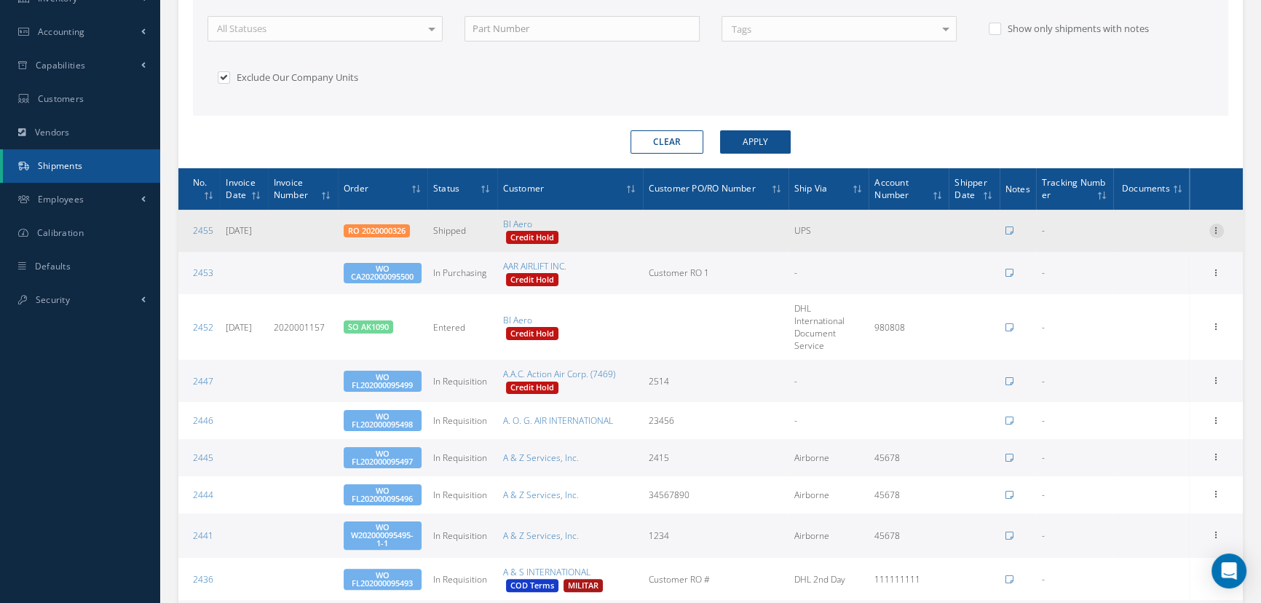
click at [1220, 227] on icon at bounding box center [1216, 229] width 15 height 12
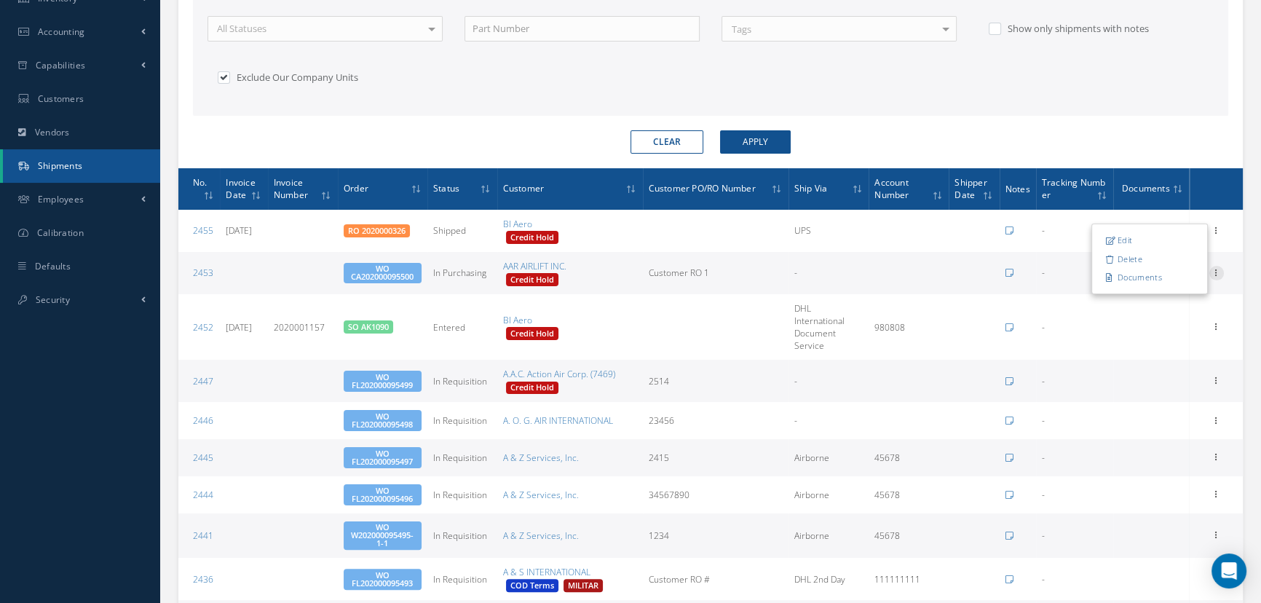
click at [1219, 268] on icon at bounding box center [1216, 272] width 15 height 12
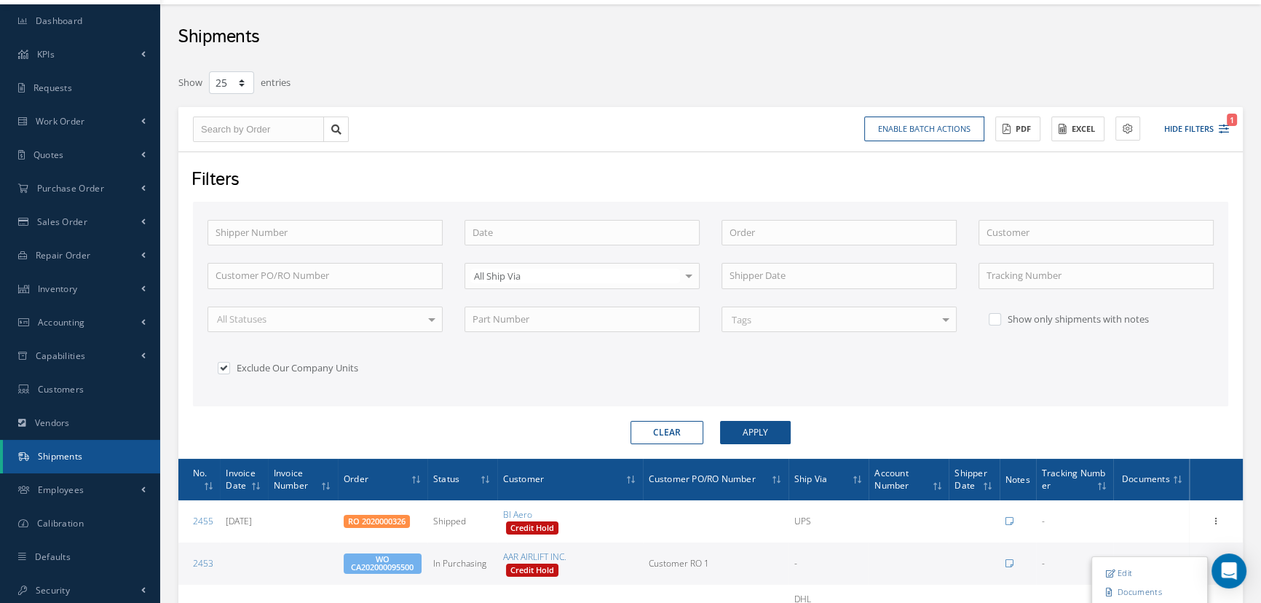
scroll to position [0, 0]
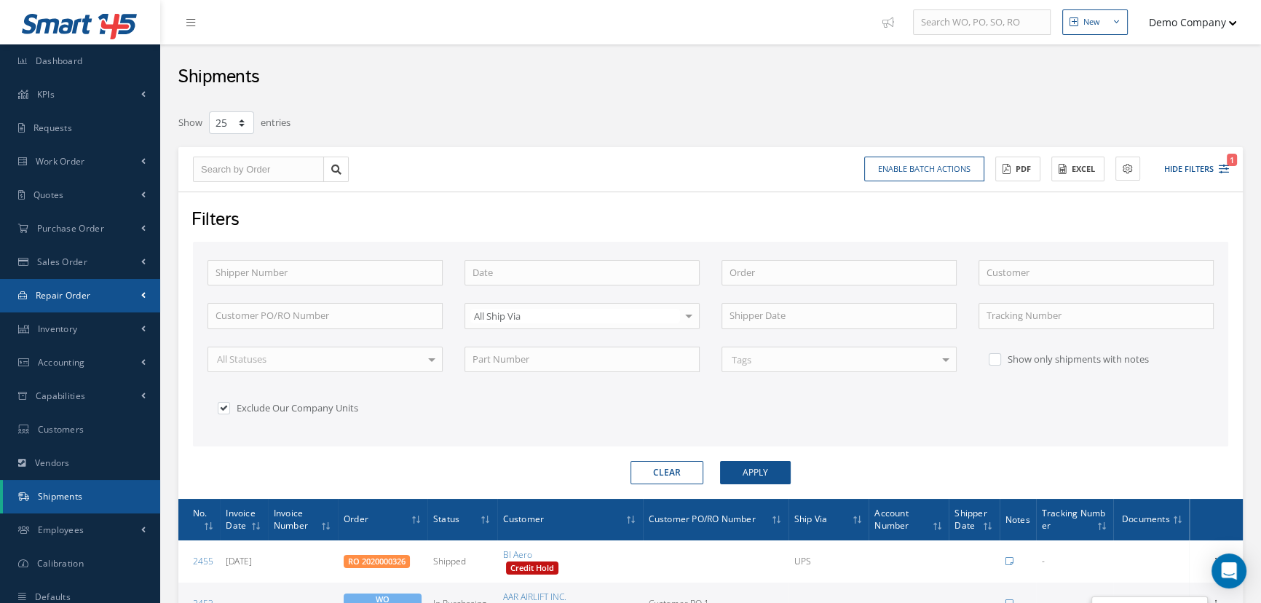
click at [118, 296] on link "Repair Order" at bounding box center [80, 295] width 160 height 33
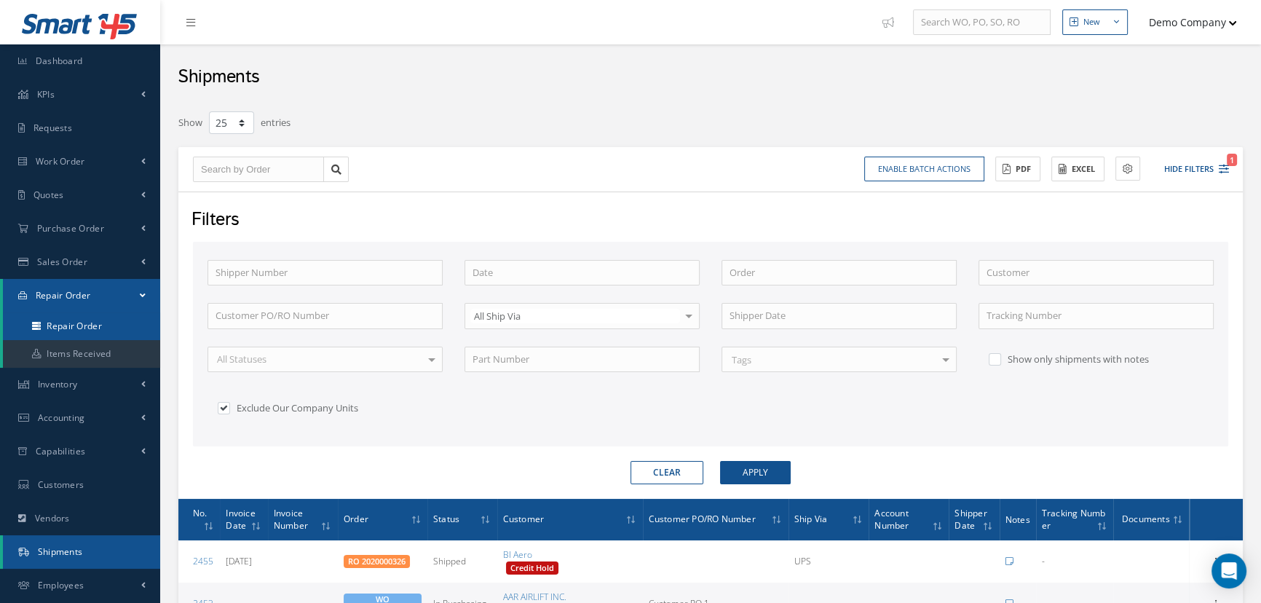
click at [90, 320] on link "Repair Order" at bounding box center [81, 326] width 157 height 28
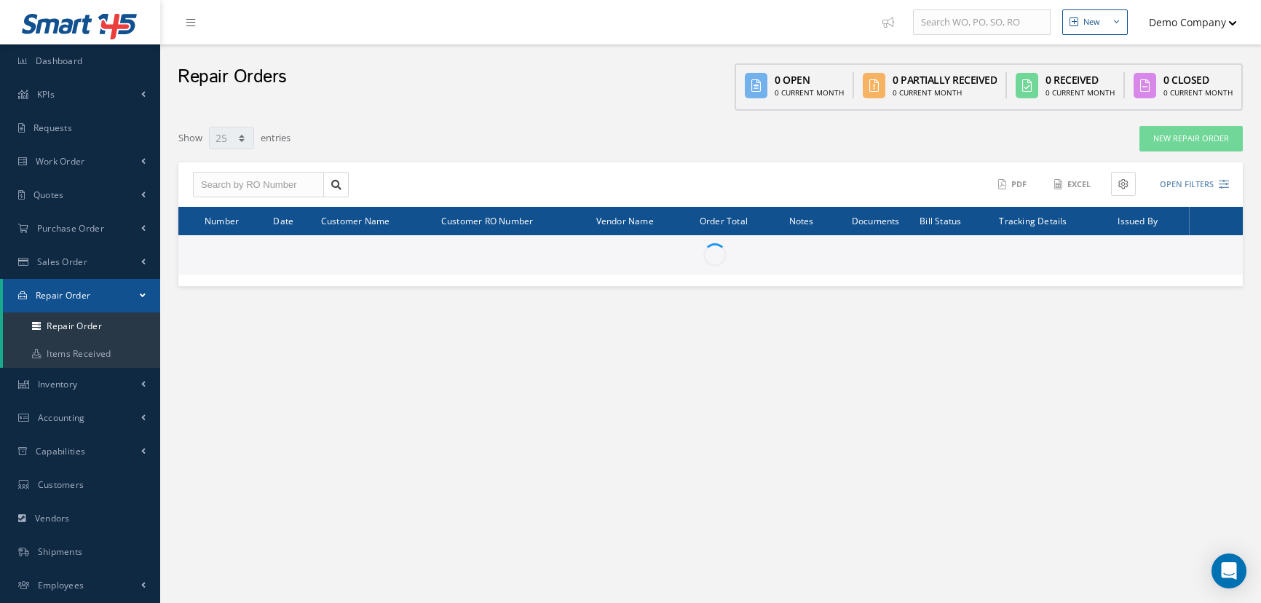
select select "25"
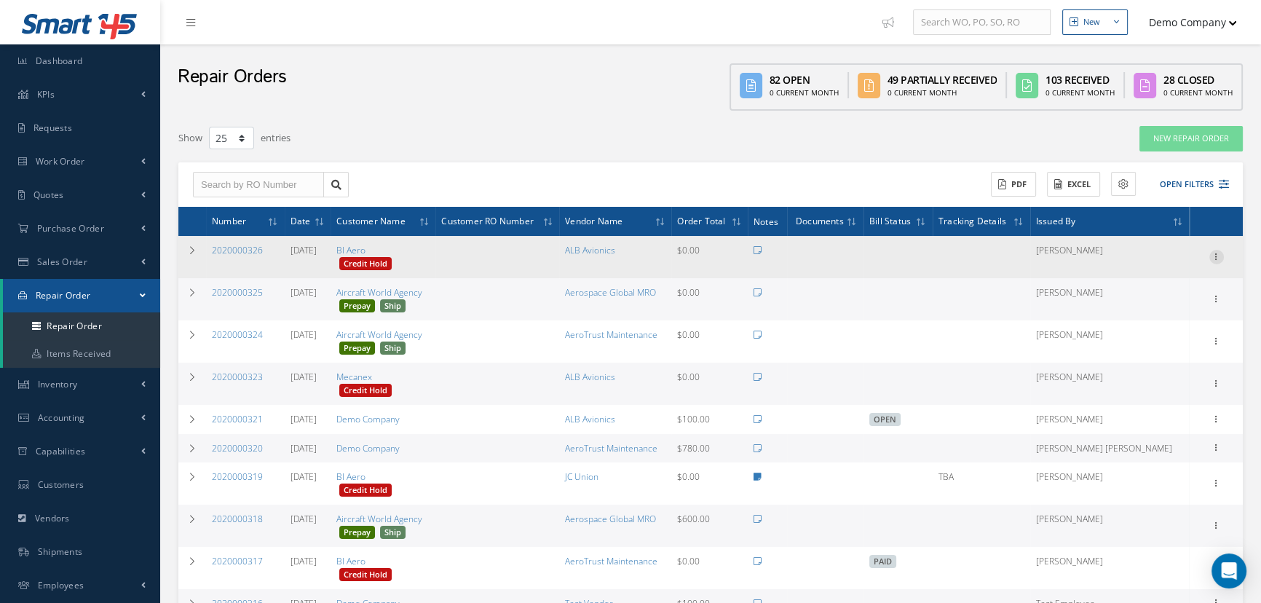
click at [1214, 250] on icon at bounding box center [1216, 256] width 15 height 12
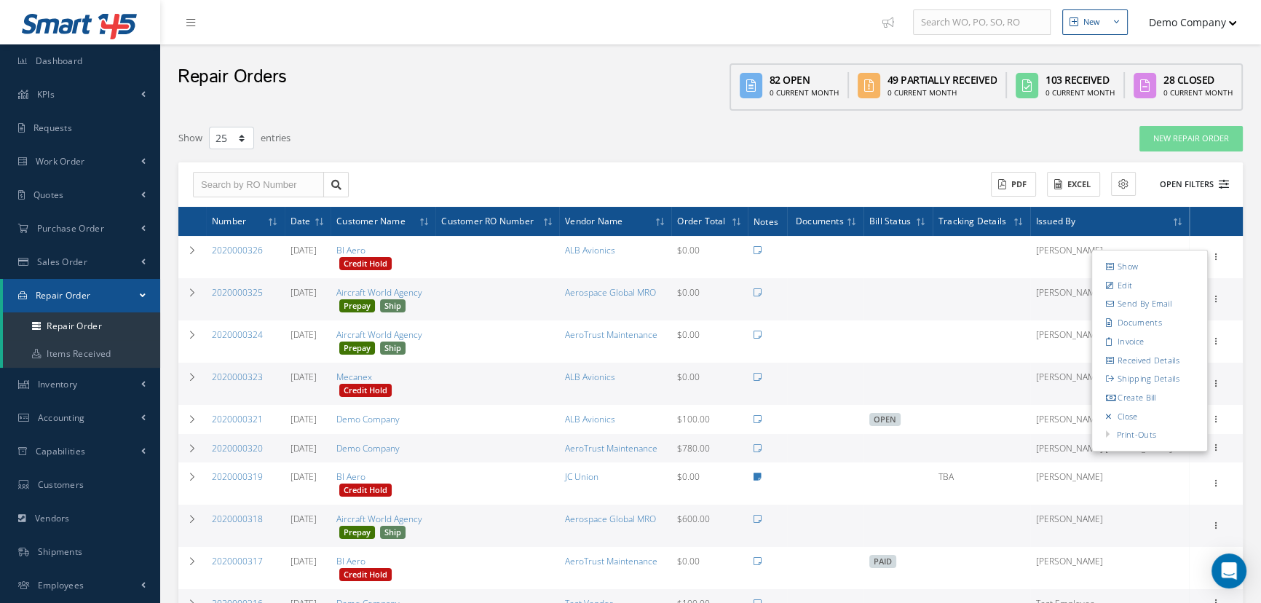
click at [1174, 175] on button "Open Filters" at bounding box center [1188, 185] width 82 height 24
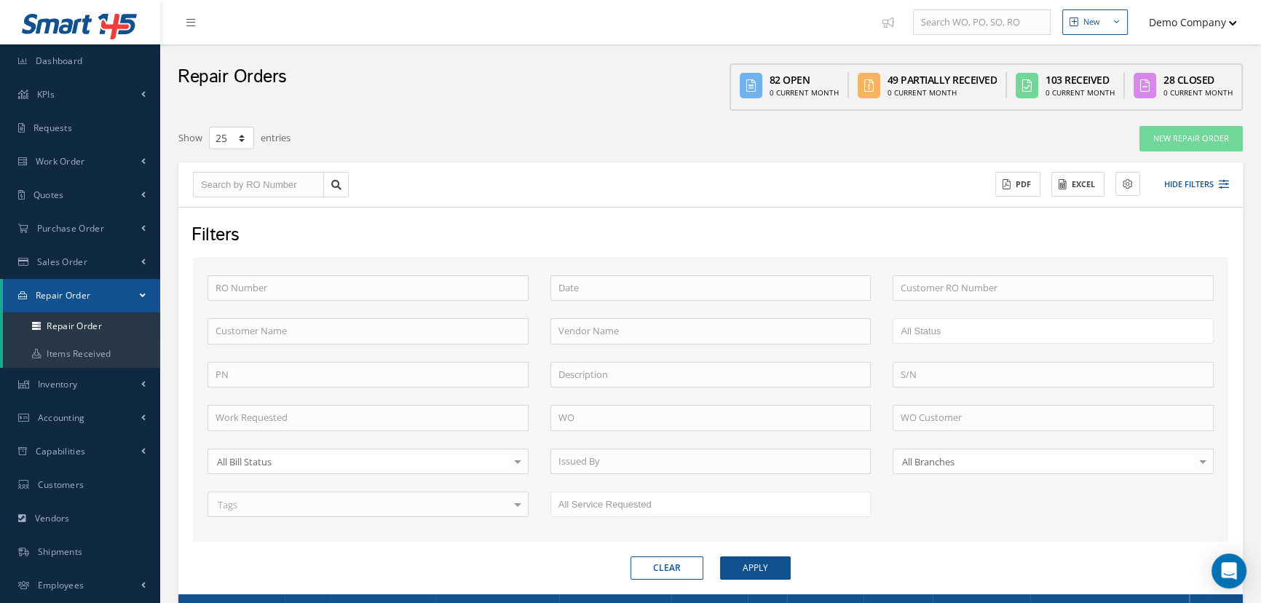
click at [922, 330] on input "All Status" at bounding box center [930, 331] width 58 height 18
click at [759, 565] on button "Apply" at bounding box center [755, 567] width 71 height 23
click at [1201, 184] on button "Hide Filters 1" at bounding box center [1190, 185] width 78 height 24
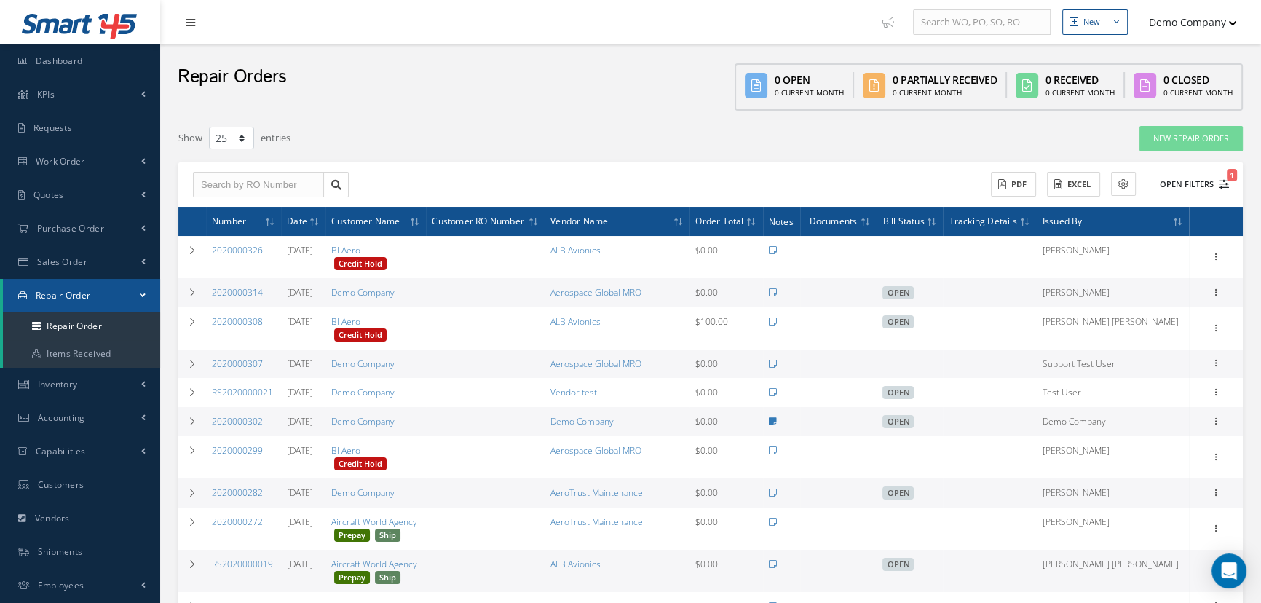
click at [1201, 184] on button "Open Filters 1" at bounding box center [1188, 185] width 82 height 24
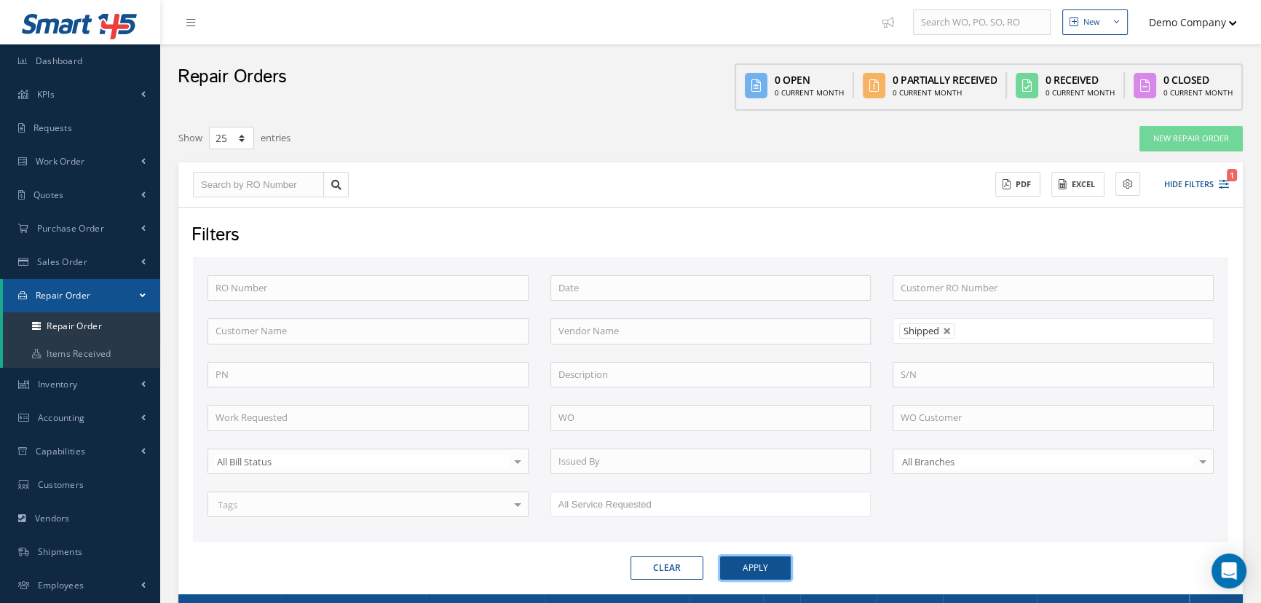
click at [757, 558] on button "Apply" at bounding box center [755, 567] width 71 height 23
click at [1196, 190] on button "Hide Filters 1" at bounding box center [1190, 185] width 78 height 24
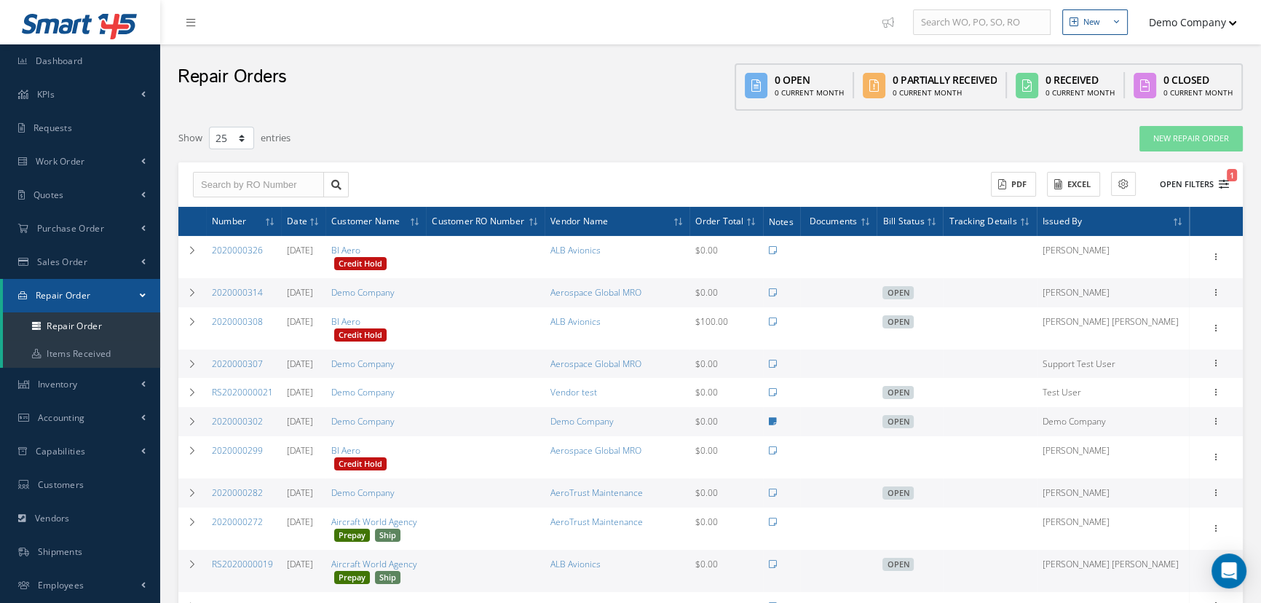
click at [1186, 178] on button "Open Filters 1" at bounding box center [1188, 185] width 82 height 24
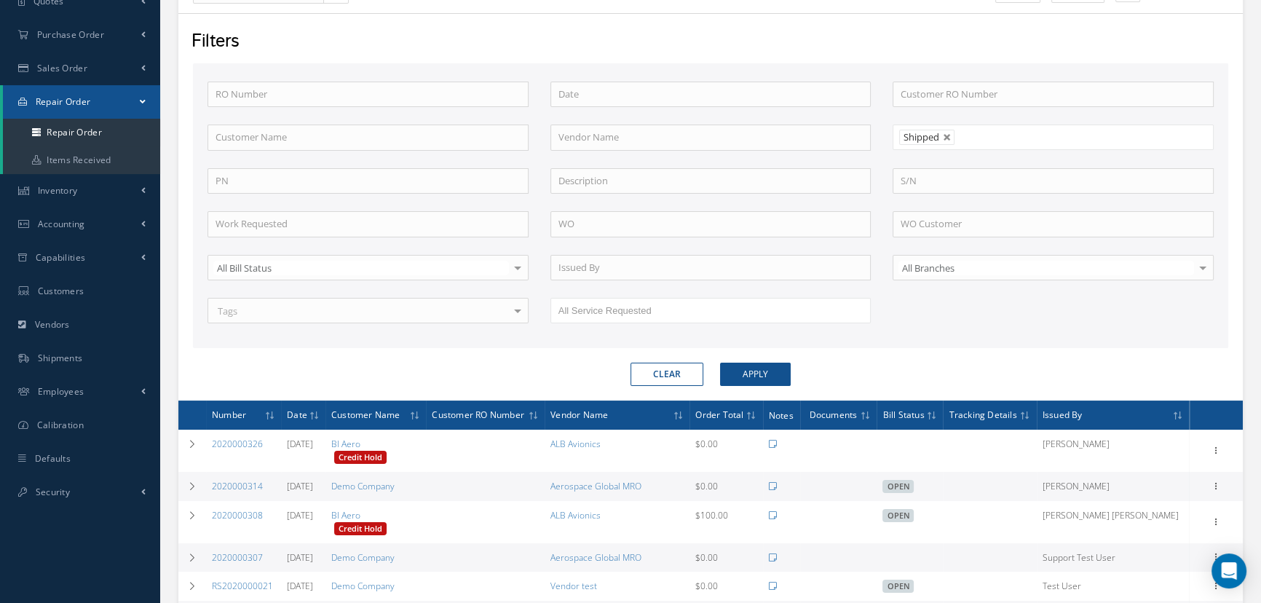
scroll to position [264, 0]
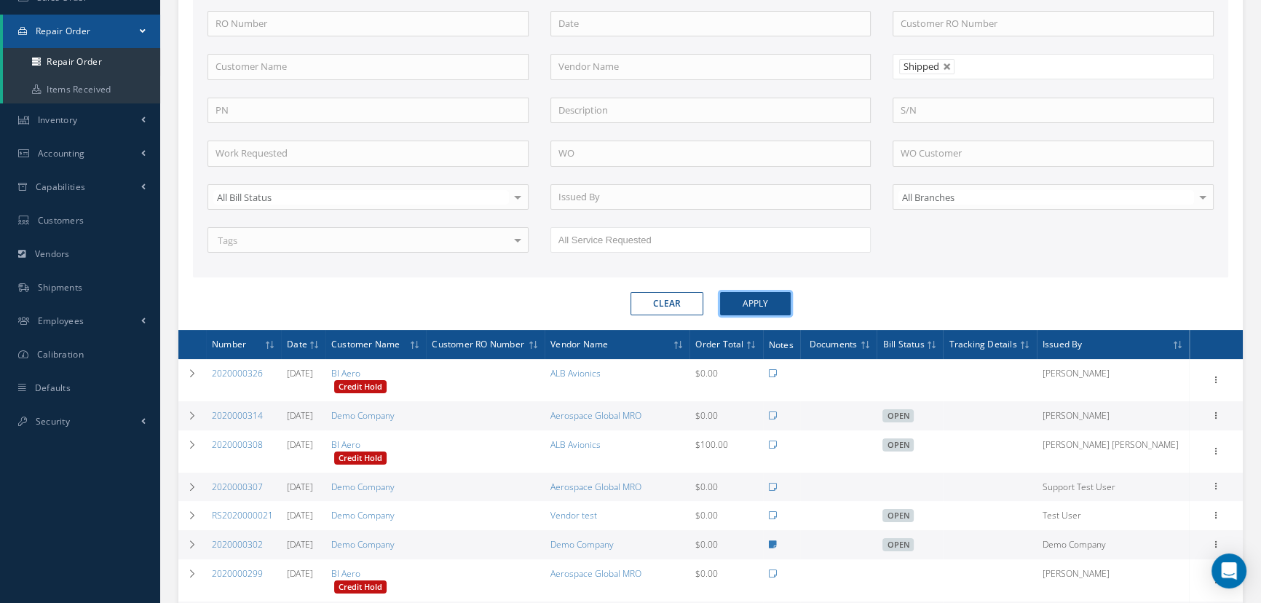
click at [735, 299] on button "Apply" at bounding box center [755, 303] width 71 height 23
click at [741, 299] on button "Apply" at bounding box center [755, 303] width 71 height 23
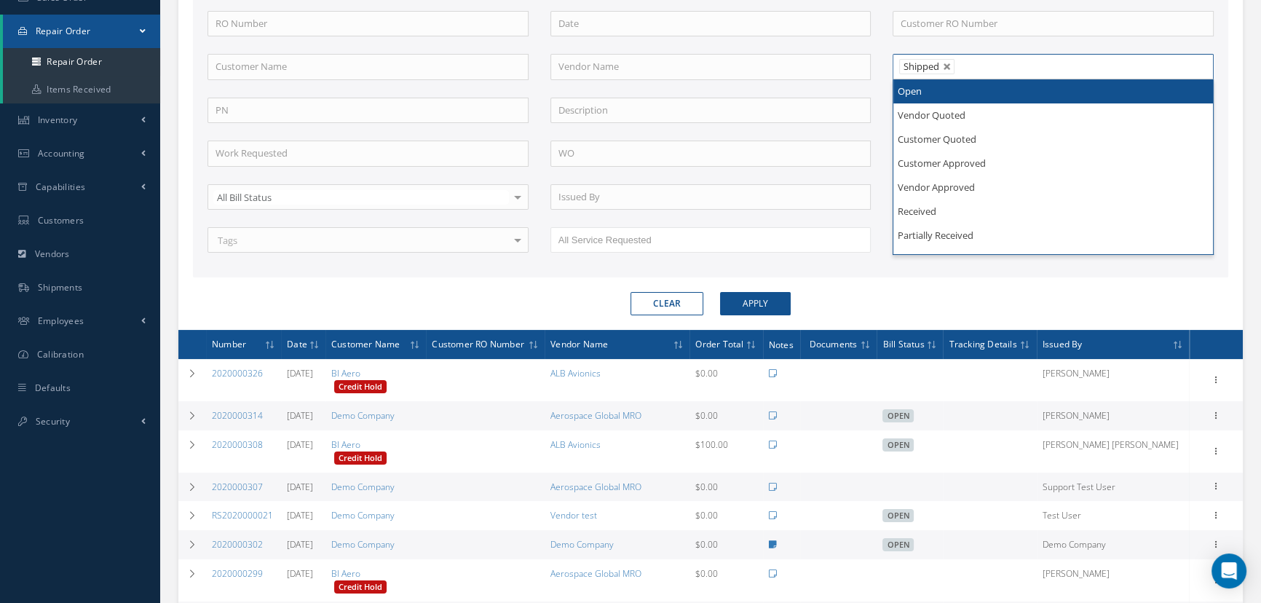
click at [983, 68] on ul "Shipped" at bounding box center [1053, 66] width 321 height 25
click at [946, 66] on link at bounding box center [947, 67] width 9 height 9
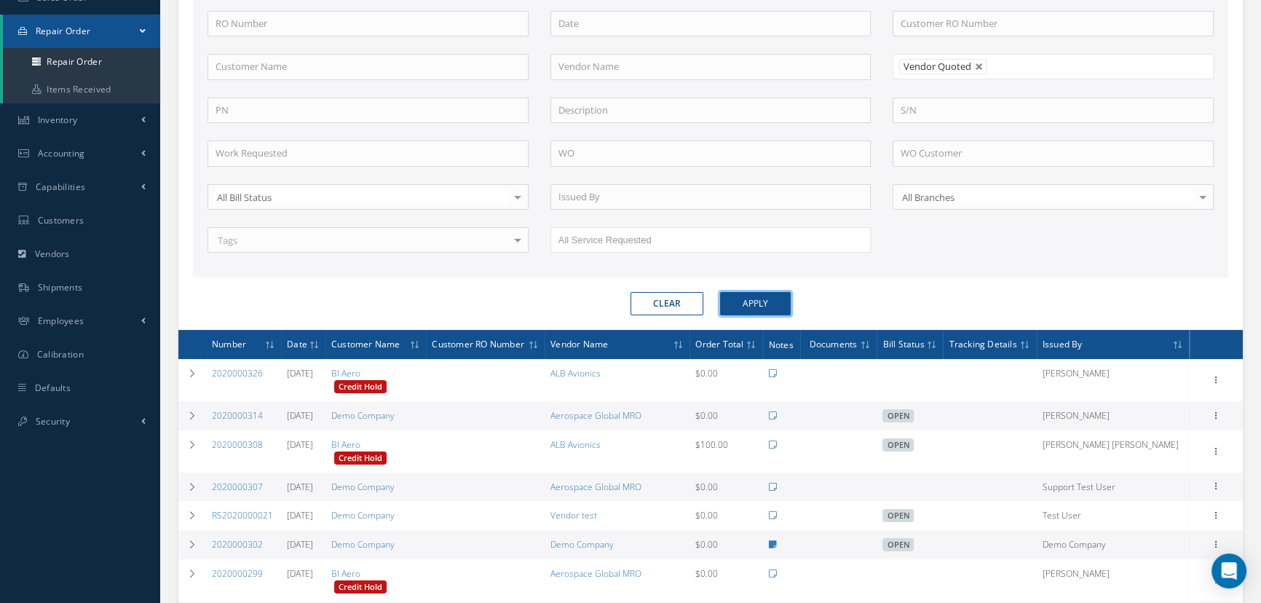
click at [754, 307] on button "Apply" at bounding box center [755, 303] width 71 height 23
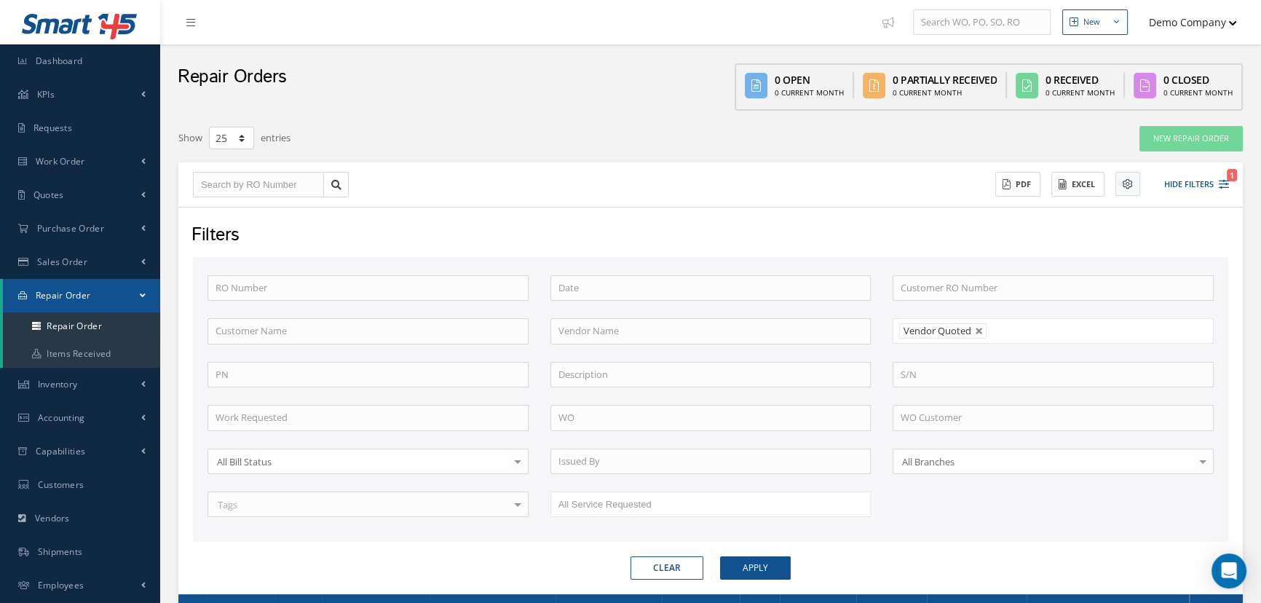
click at [1115, 182] on button at bounding box center [1127, 184] width 25 height 24
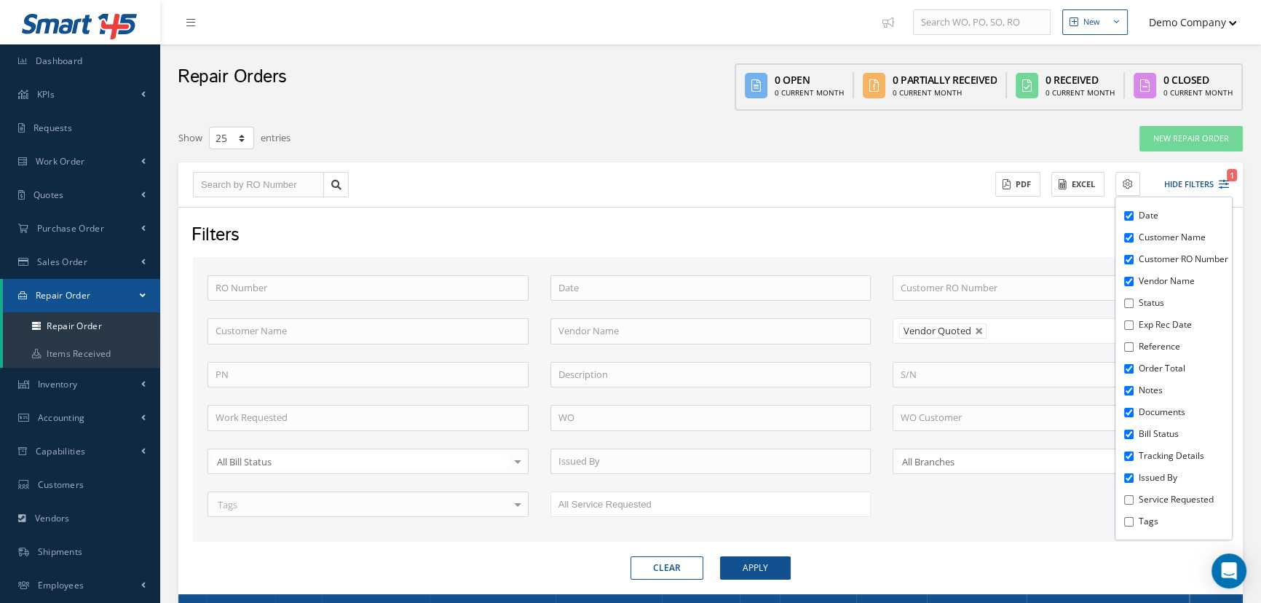
click at [1136, 314] on li "Status" at bounding box center [1183, 303] width 97 height 22
click at [1127, 308] on input "Status" at bounding box center [1128, 302] width 9 height 9
checkbox input "true"
drag, startPoint x: 979, startPoint y: 327, endPoint x: 970, endPoint y: 334, distance: 11.9
click at [978, 327] on link at bounding box center [979, 331] width 9 height 9
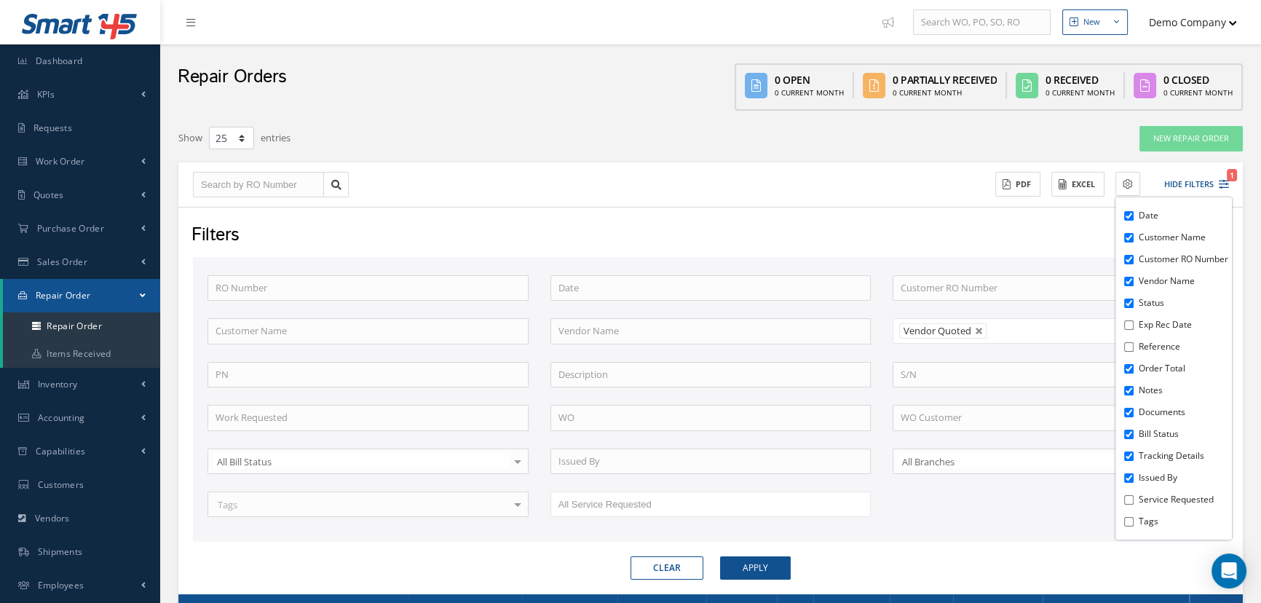
type input "All Status"
click at [951, 331] on input "text" at bounding box center [930, 331] width 58 height 18
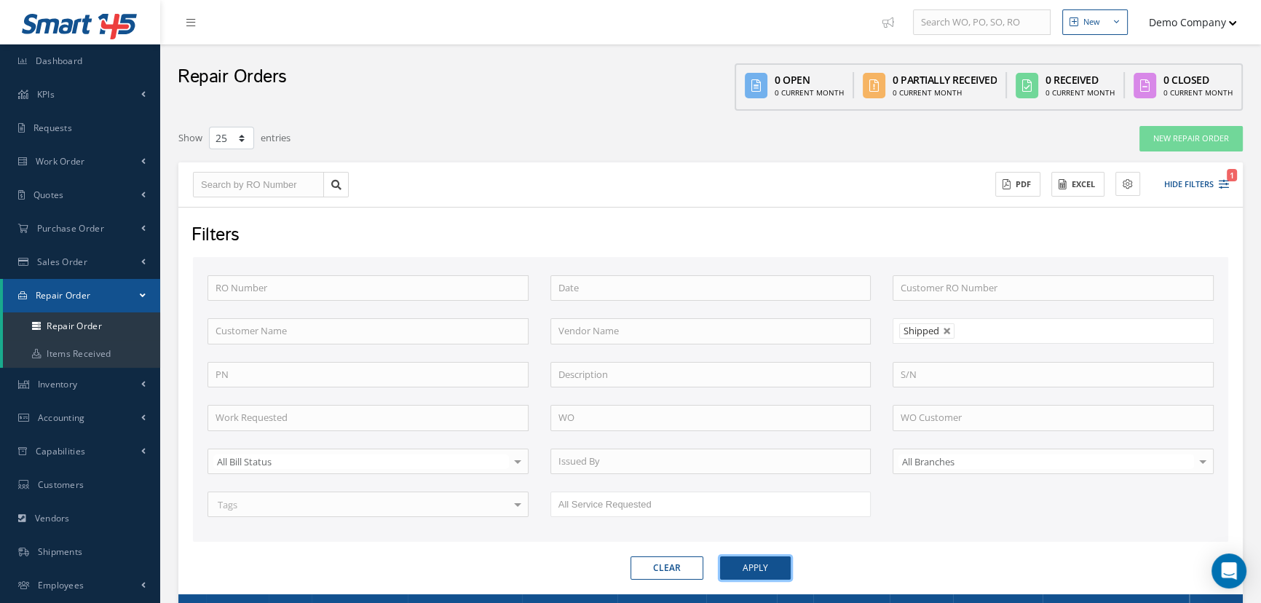
click at [752, 572] on button "Apply" at bounding box center [755, 567] width 71 height 23
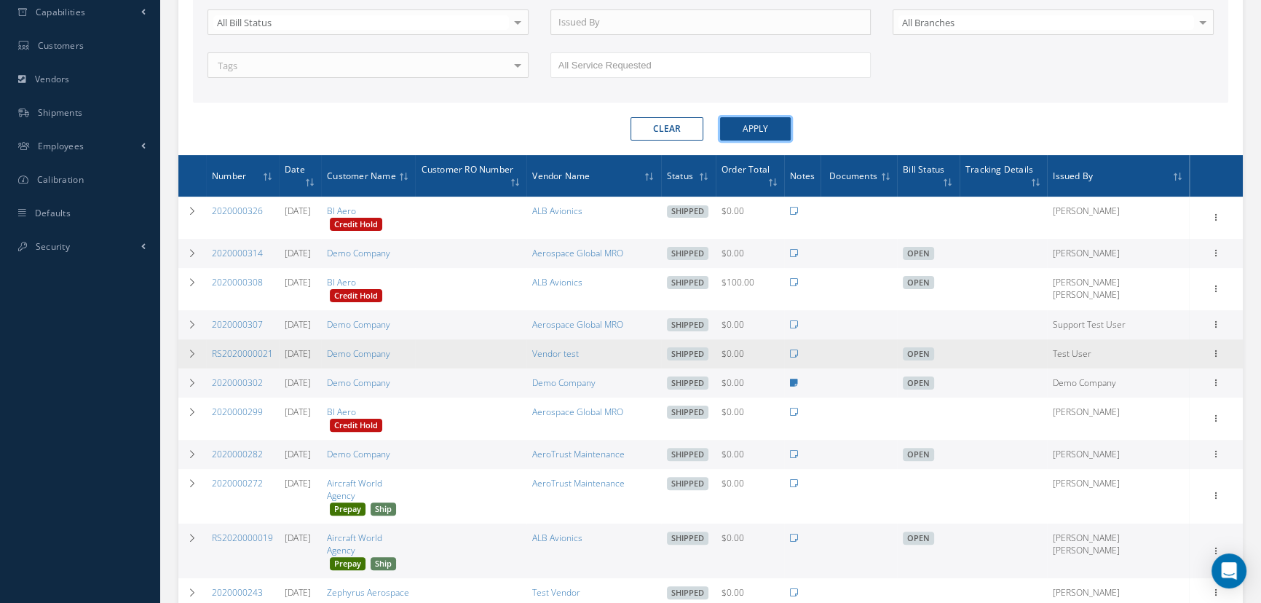
scroll to position [529, 0]
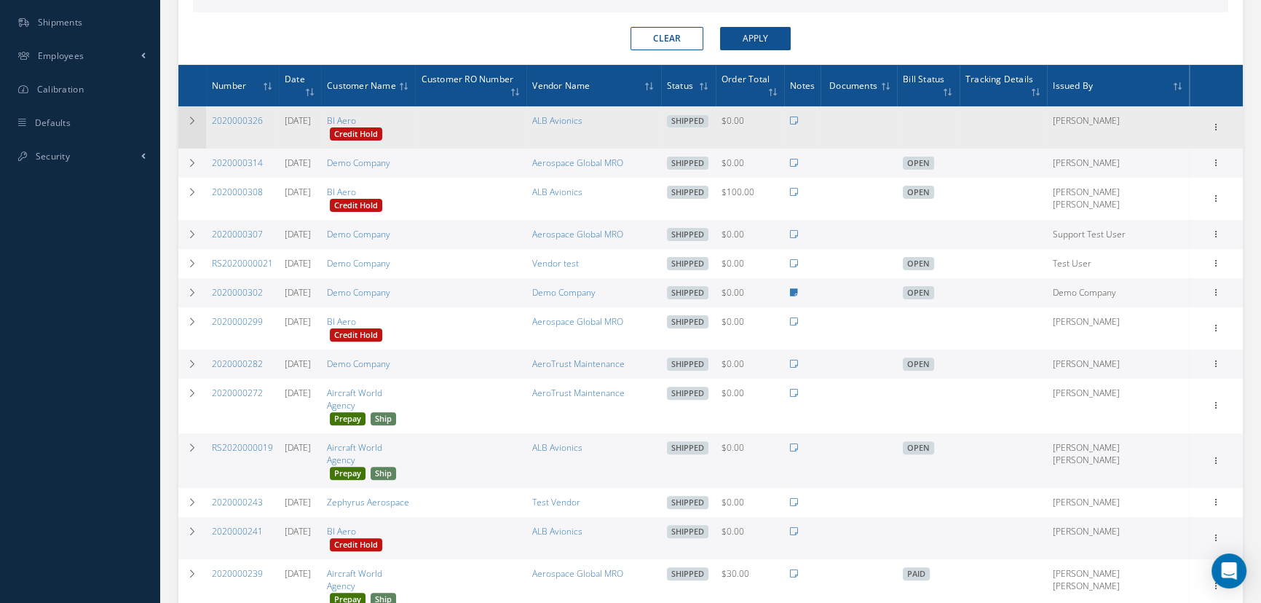
click at [190, 116] on icon at bounding box center [192, 120] width 10 height 9
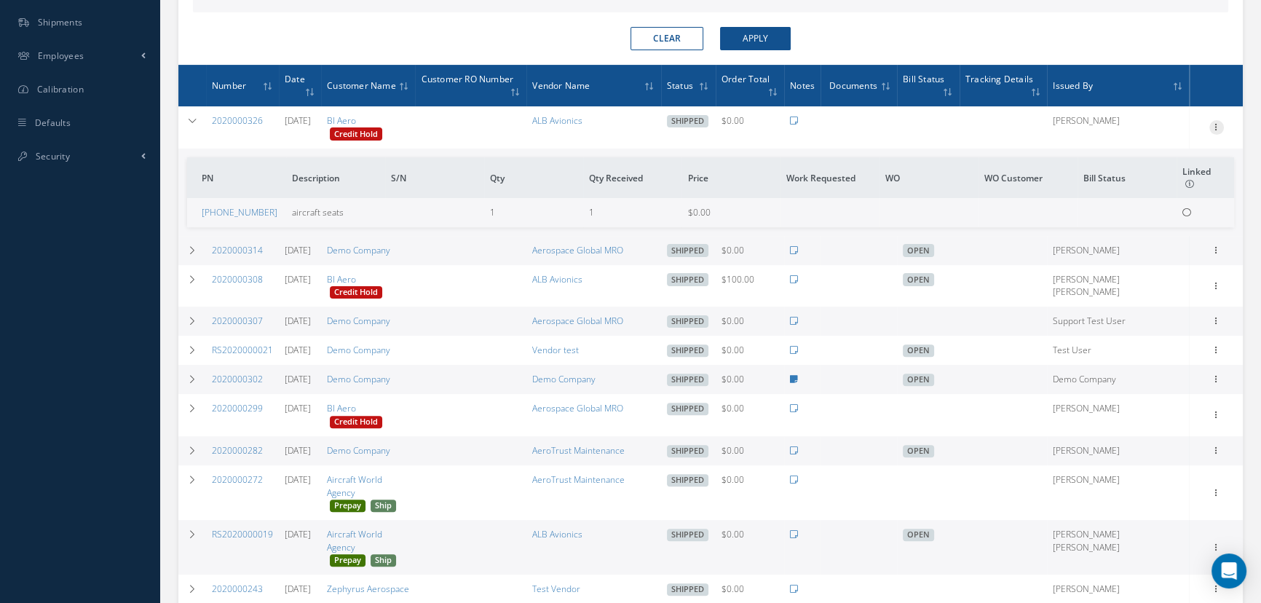
click at [1212, 120] on icon at bounding box center [1216, 126] width 15 height 12
click at [1136, 240] on link "Shipping Details" at bounding box center [1149, 249] width 115 height 19
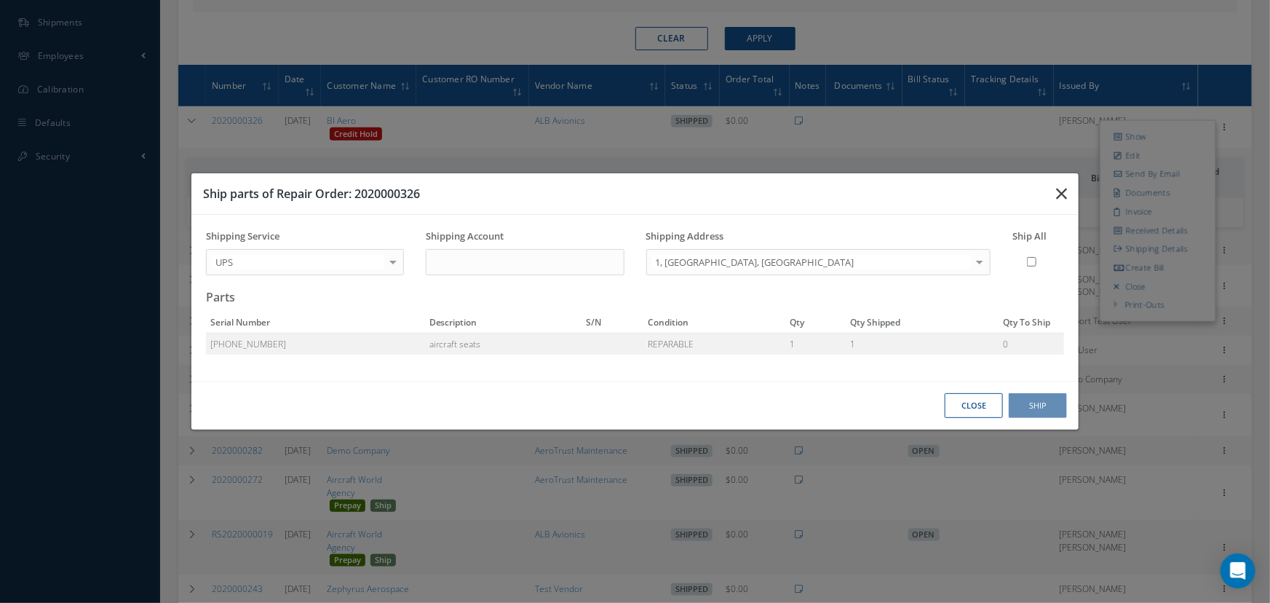
click at [1064, 191] on icon "button" at bounding box center [1061, 193] width 11 height 17
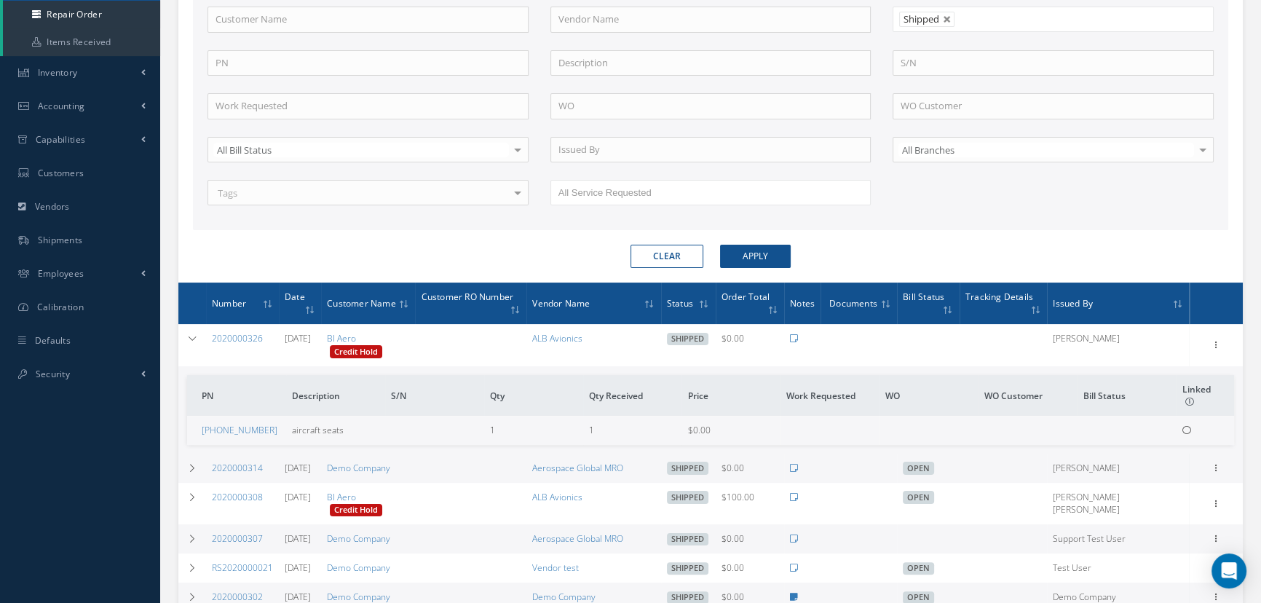
scroll to position [0, 0]
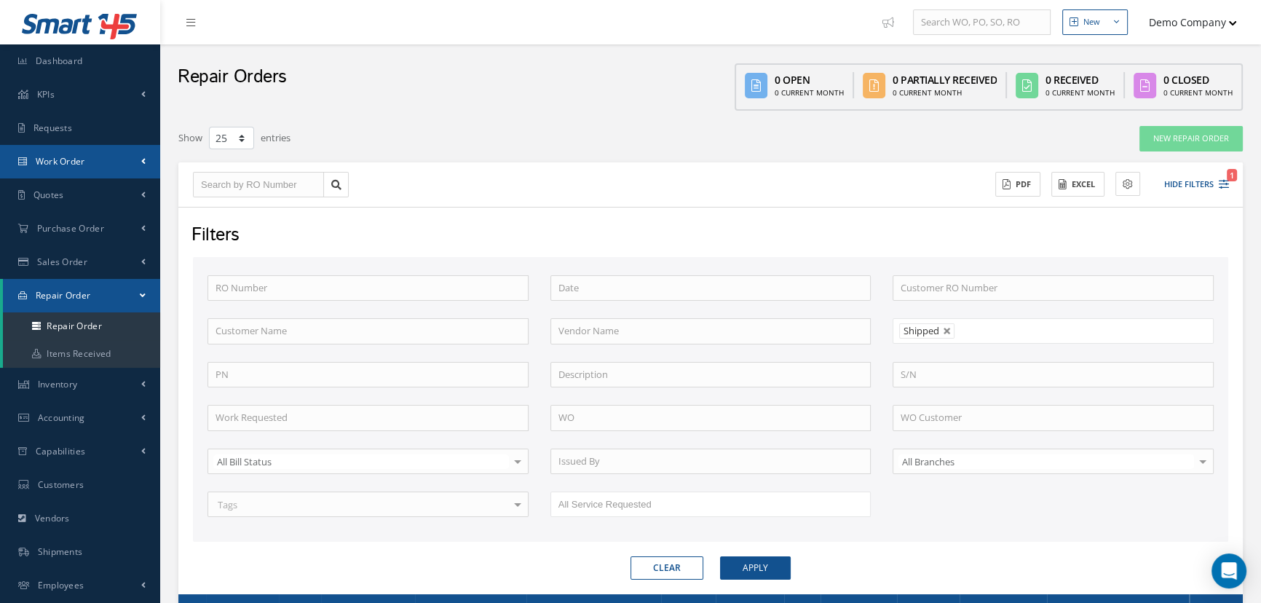
click at [84, 156] on span "Work Order" at bounding box center [61, 161] width 50 height 12
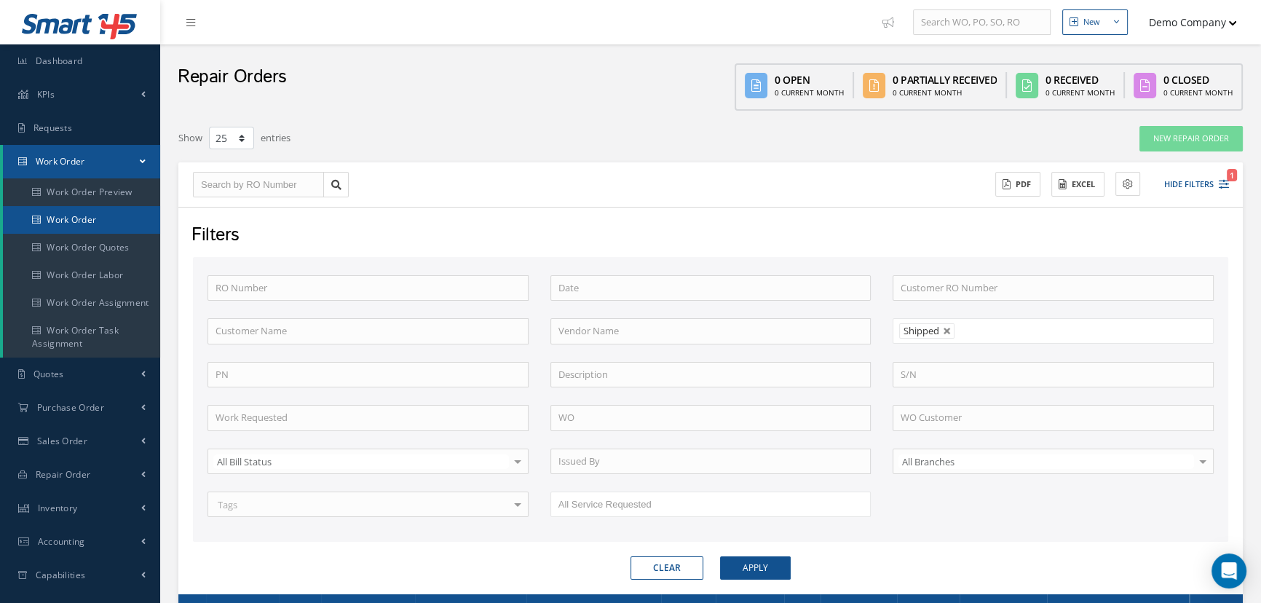
click at [80, 220] on link "Work Order" at bounding box center [81, 220] width 157 height 28
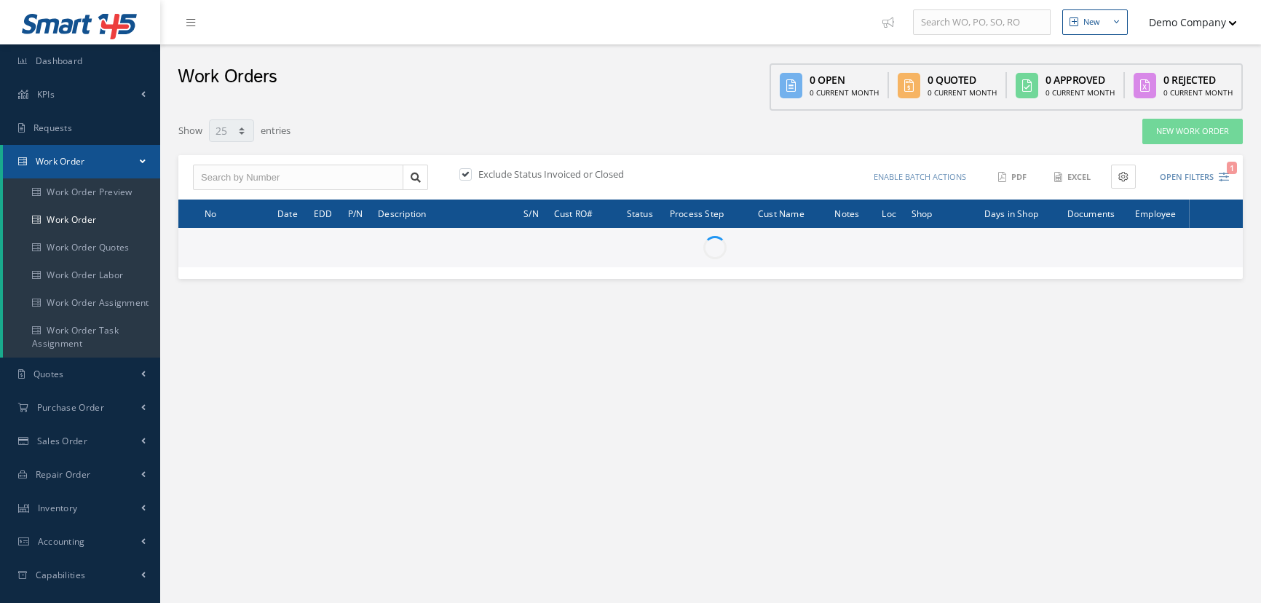
select select "25"
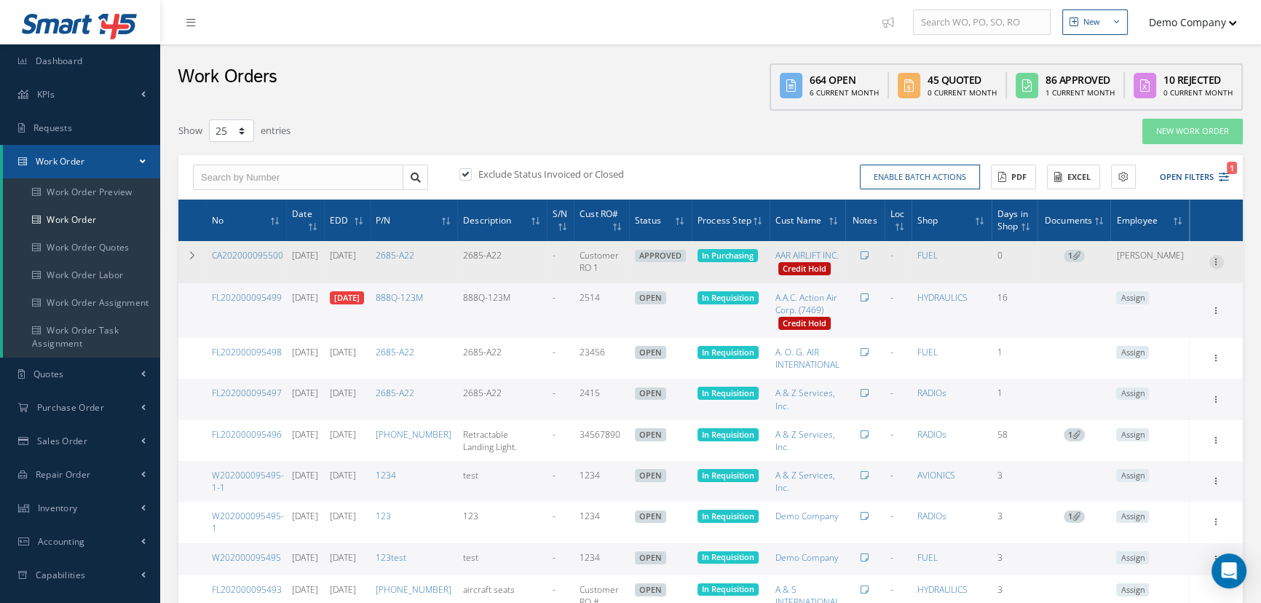
click at [1212, 266] on icon at bounding box center [1216, 261] width 15 height 12
click at [1121, 293] on link "Edit" at bounding box center [1149, 290] width 115 height 19
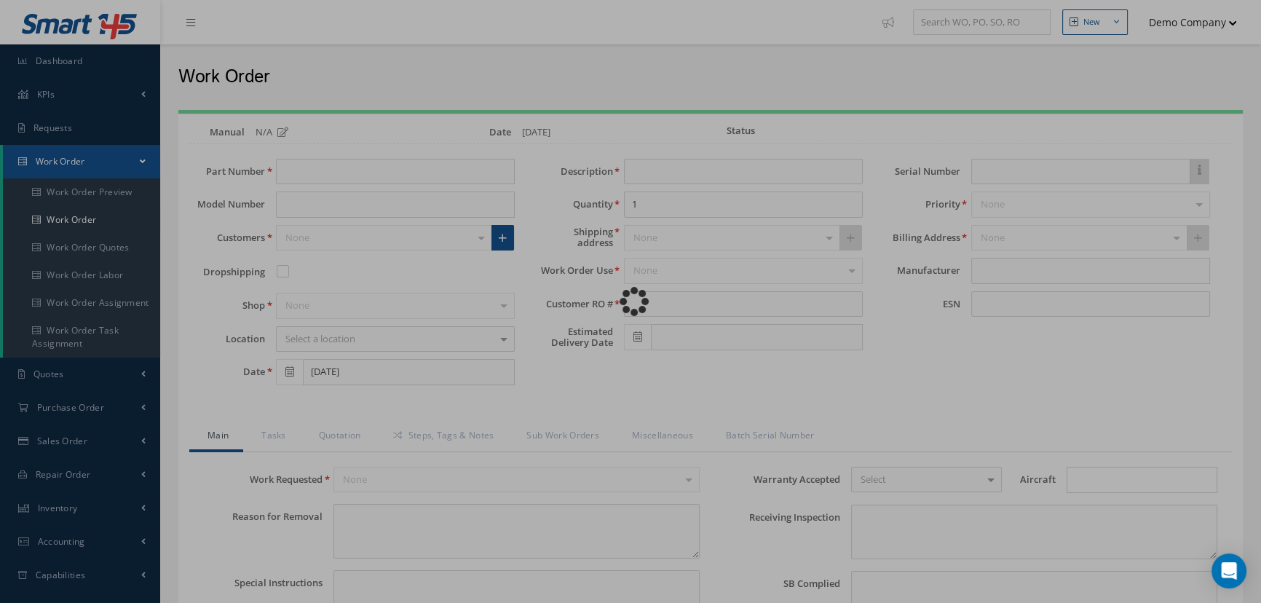
type input "2685-A22"
type input "Customer RO 1"
type input "[DATE]"
type input "faa aads"
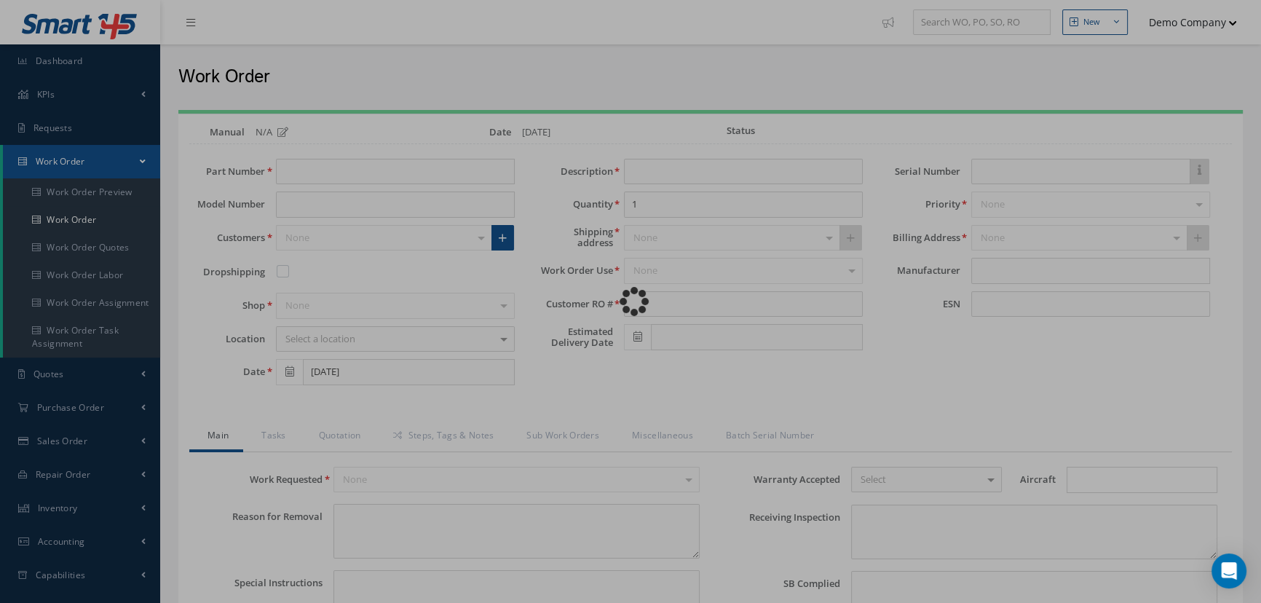
type textarea "NO VISUAL DAMAGE"
type textarea "50"
type input "EASA ADS"
type textarea "Unit was N/A I/A/W Mfg. MANUFACTURER, Spec.Manual # CMM {{13}}, Revision 15, da…"
type textarea "test test"
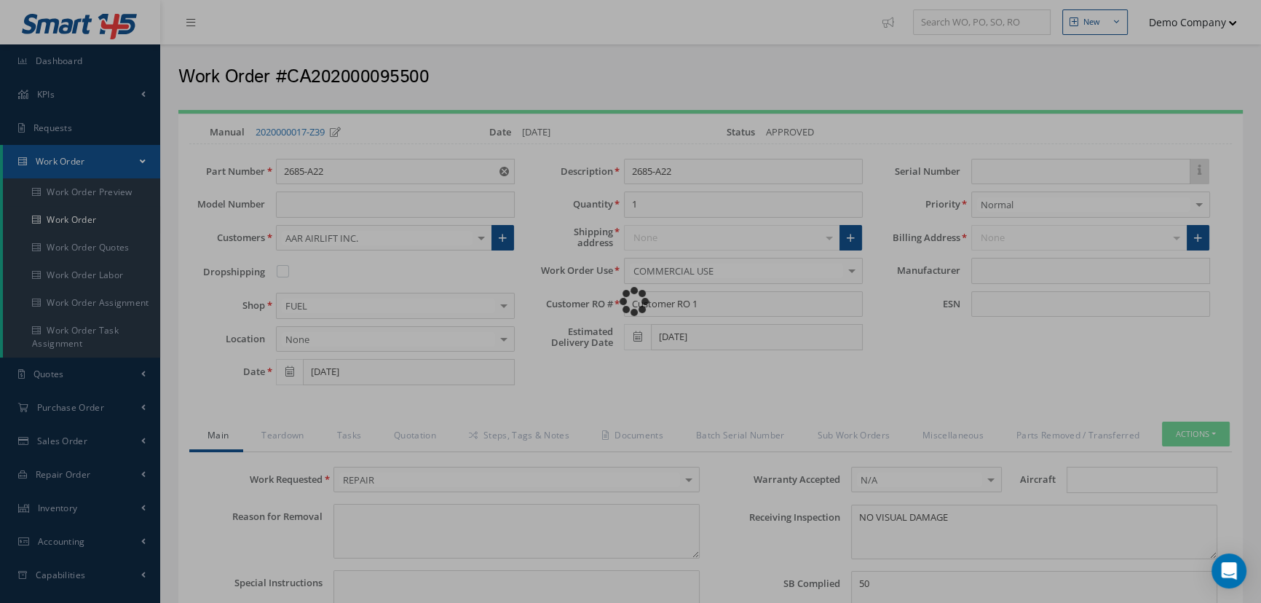
type input "MANUFACTURER"
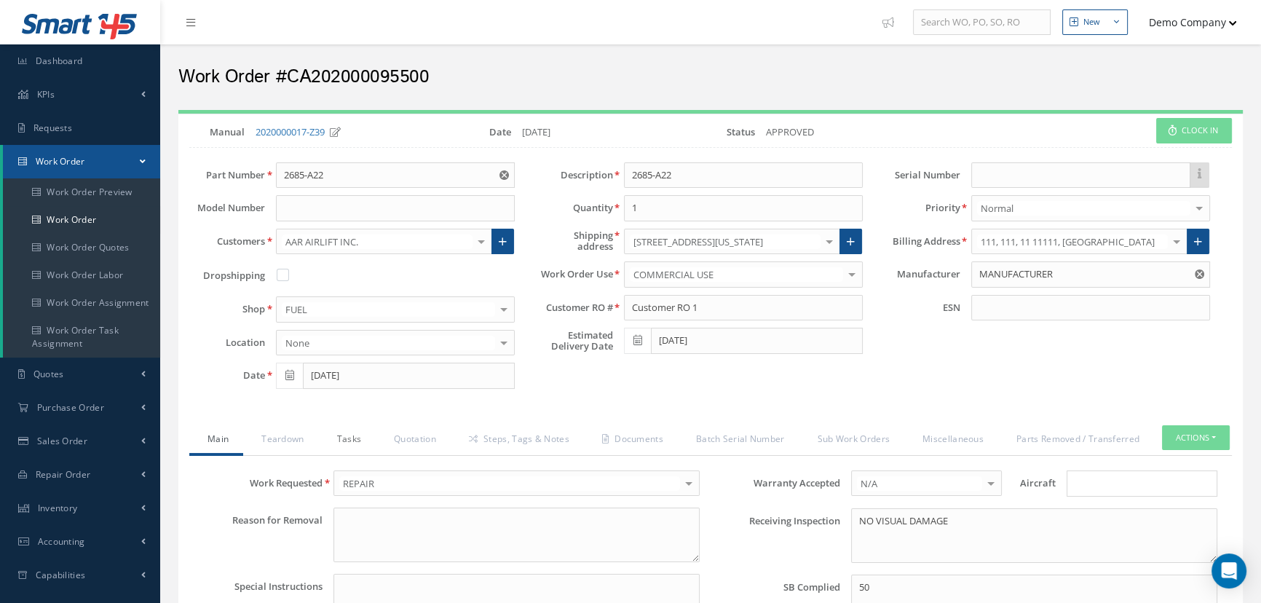
click at [325, 444] on link "Tasks" at bounding box center [348, 440] width 58 height 31
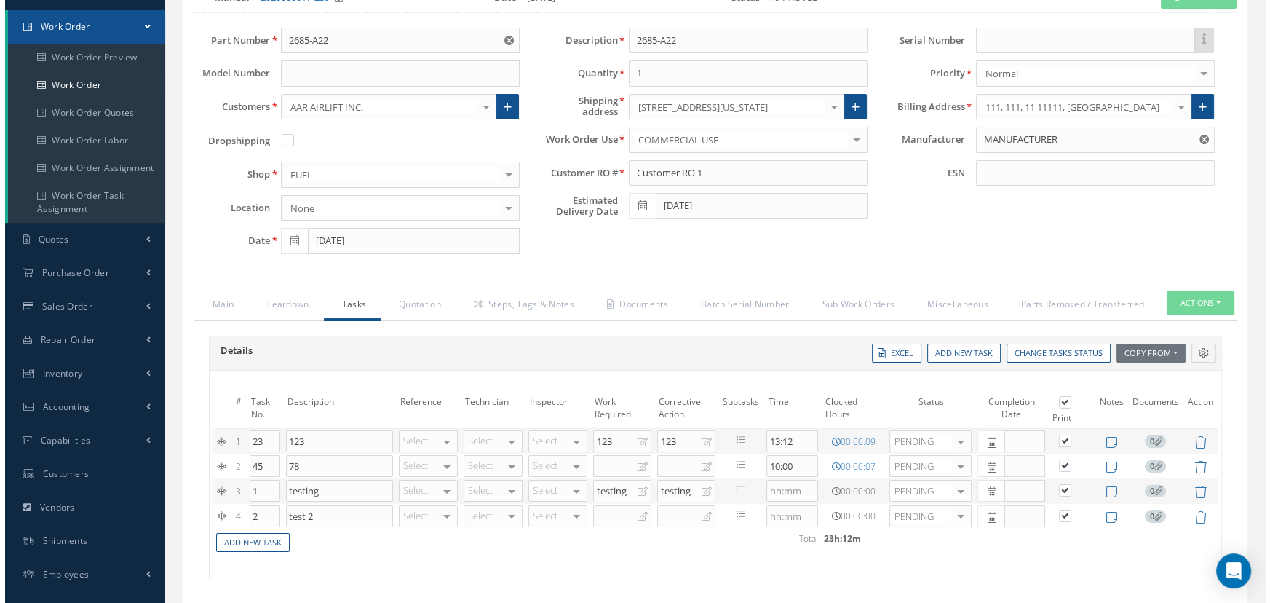
scroll to position [240, 0]
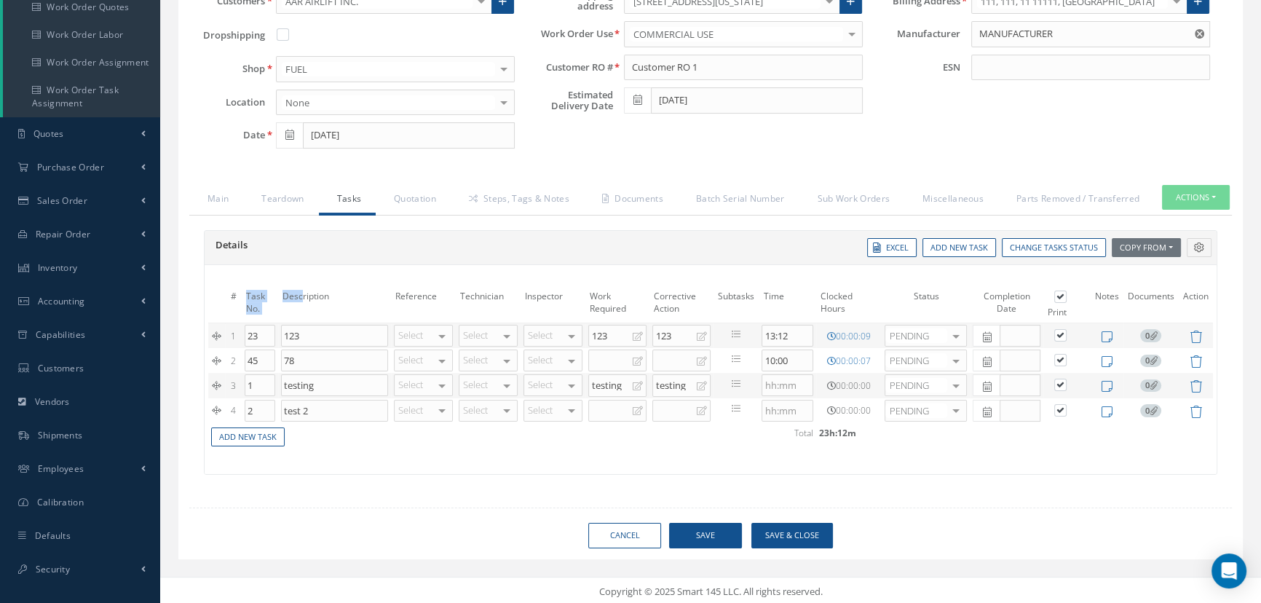
drag, startPoint x: 245, startPoint y: 288, endPoint x: 385, endPoint y: 277, distance: 141.0
click at [383, 280] on div "# Task No. Description Reference Technician Inspector Work Required Corrective …" at bounding box center [710, 370] width 1005 height 180
drag, startPoint x: 721, startPoint y: 289, endPoint x: 748, endPoint y: 314, distance: 36.6
click at [751, 299] on td "Subtasks" at bounding box center [735, 304] width 45 height 38
click at [736, 331] on icon at bounding box center [736, 334] width 9 height 9
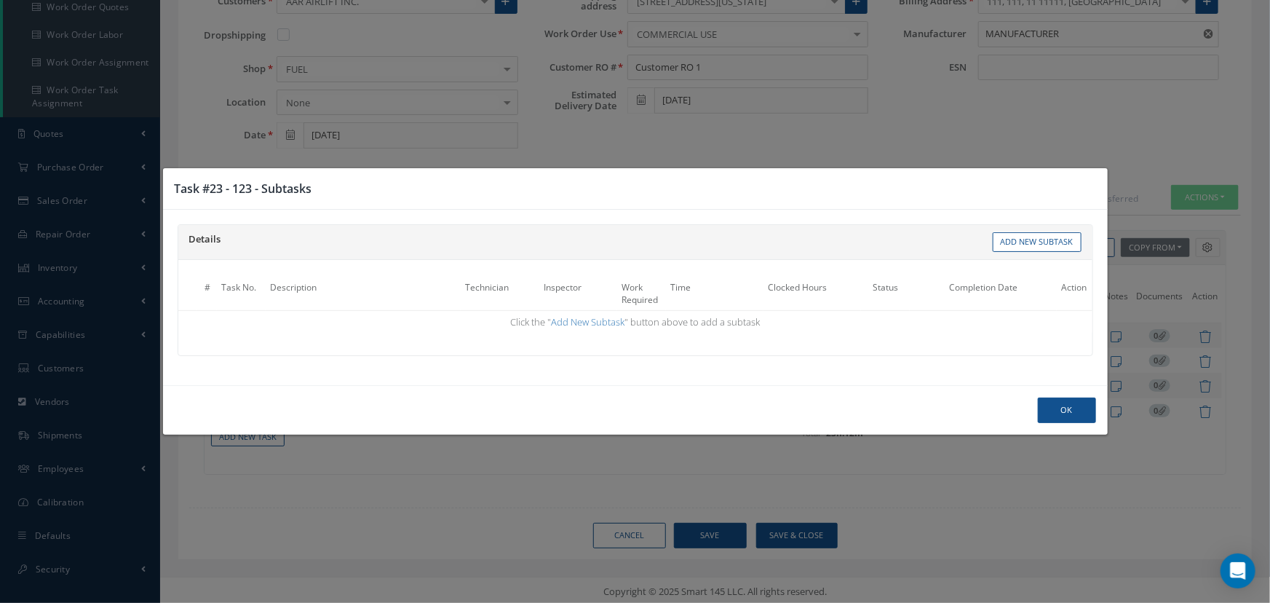
click at [1061, 102] on div "Task #23 - 123 - Subtasks Details Work Orders Tasks Templates Add New Subtask #…" at bounding box center [635, 301] width 1270 height 603
click at [1055, 414] on button "Ok" at bounding box center [1067, 409] width 58 height 25
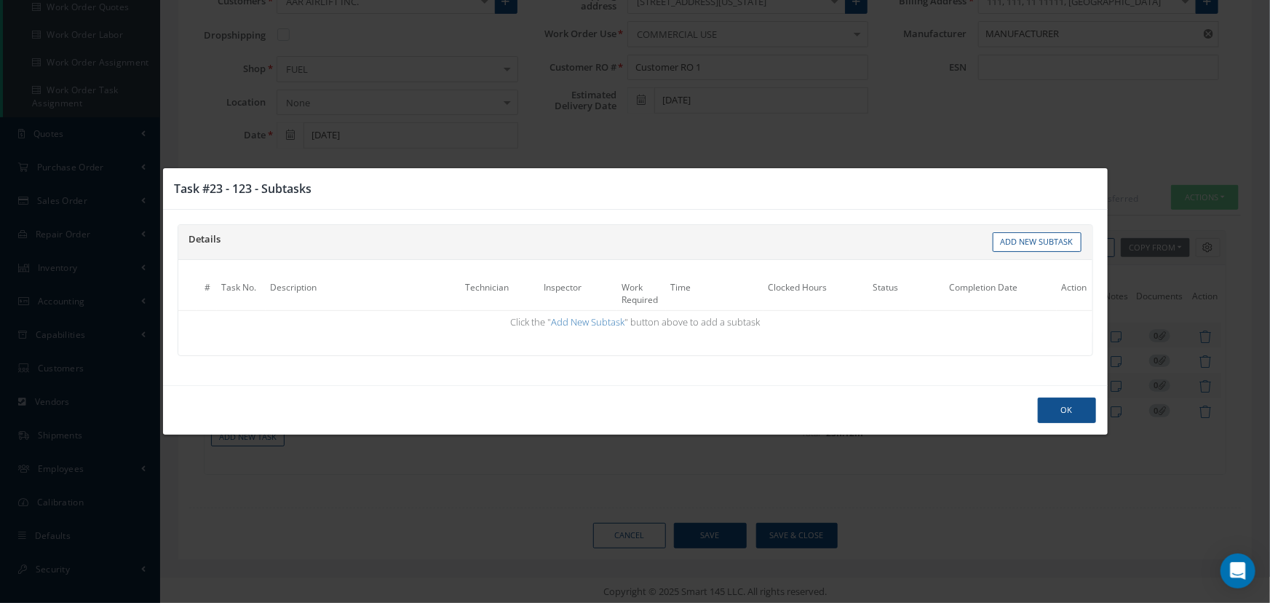
click at [1059, 395] on div "? ! i × OK Cancel" at bounding box center [635, 301] width 1270 height 603
click at [522, 102] on div "? ! i × OK Cancel" at bounding box center [635, 301] width 1270 height 603
click at [1063, 406] on div "? ! i × OK Cancel" at bounding box center [635, 301] width 1270 height 603
click at [1065, 412] on div "? ! i × OK Cancel" at bounding box center [635, 301] width 1270 height 603
